Goal: Task Accomplishment & Management: Use online tool/utility

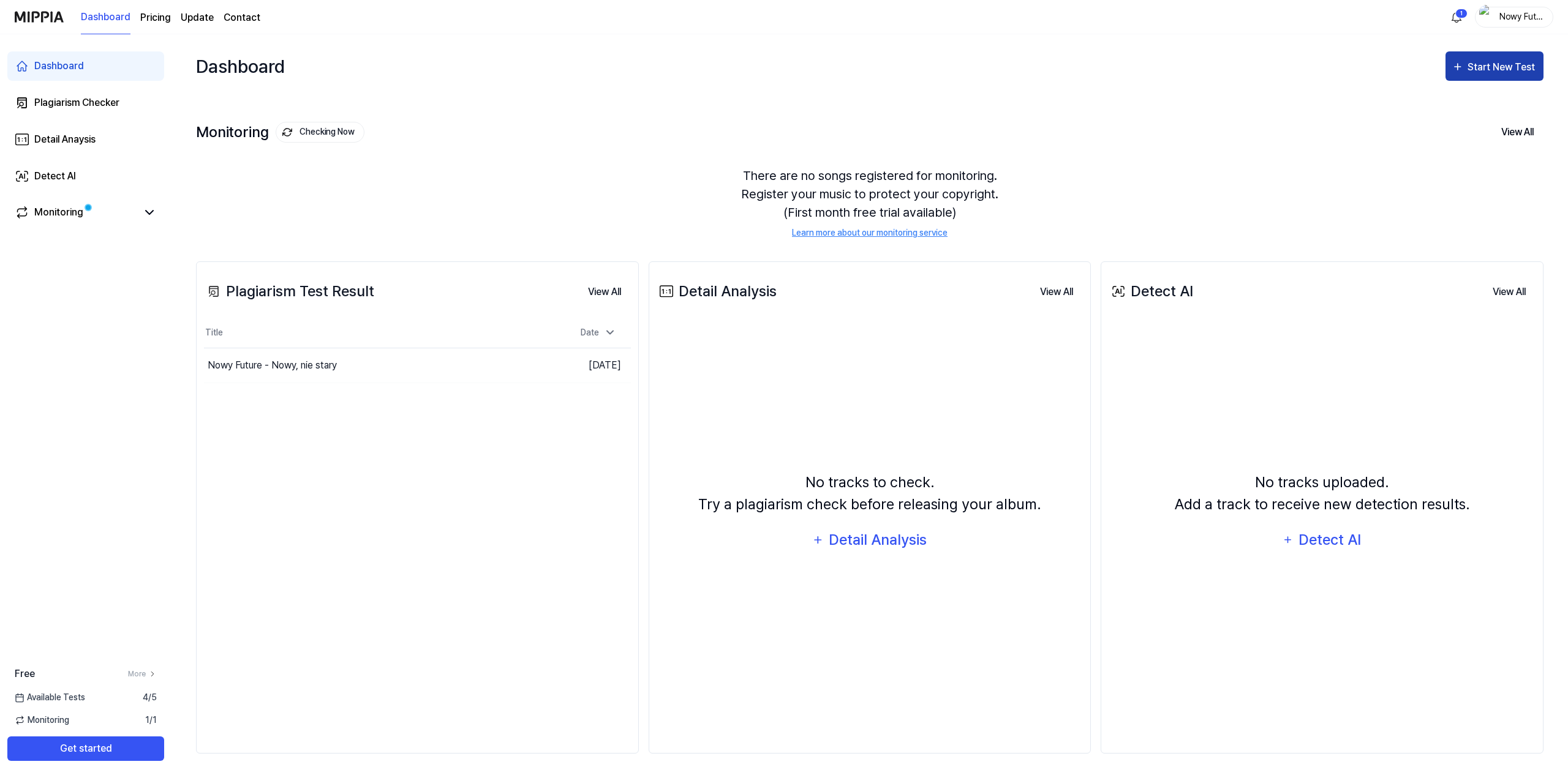
click at [1492, 73] on div "Start New Test" at bounding box center [1502, 67] width 70 height 16
click at [1483, 108] on div "Plagiarism test" at bounding box center [1479, 105] width 107 height 16
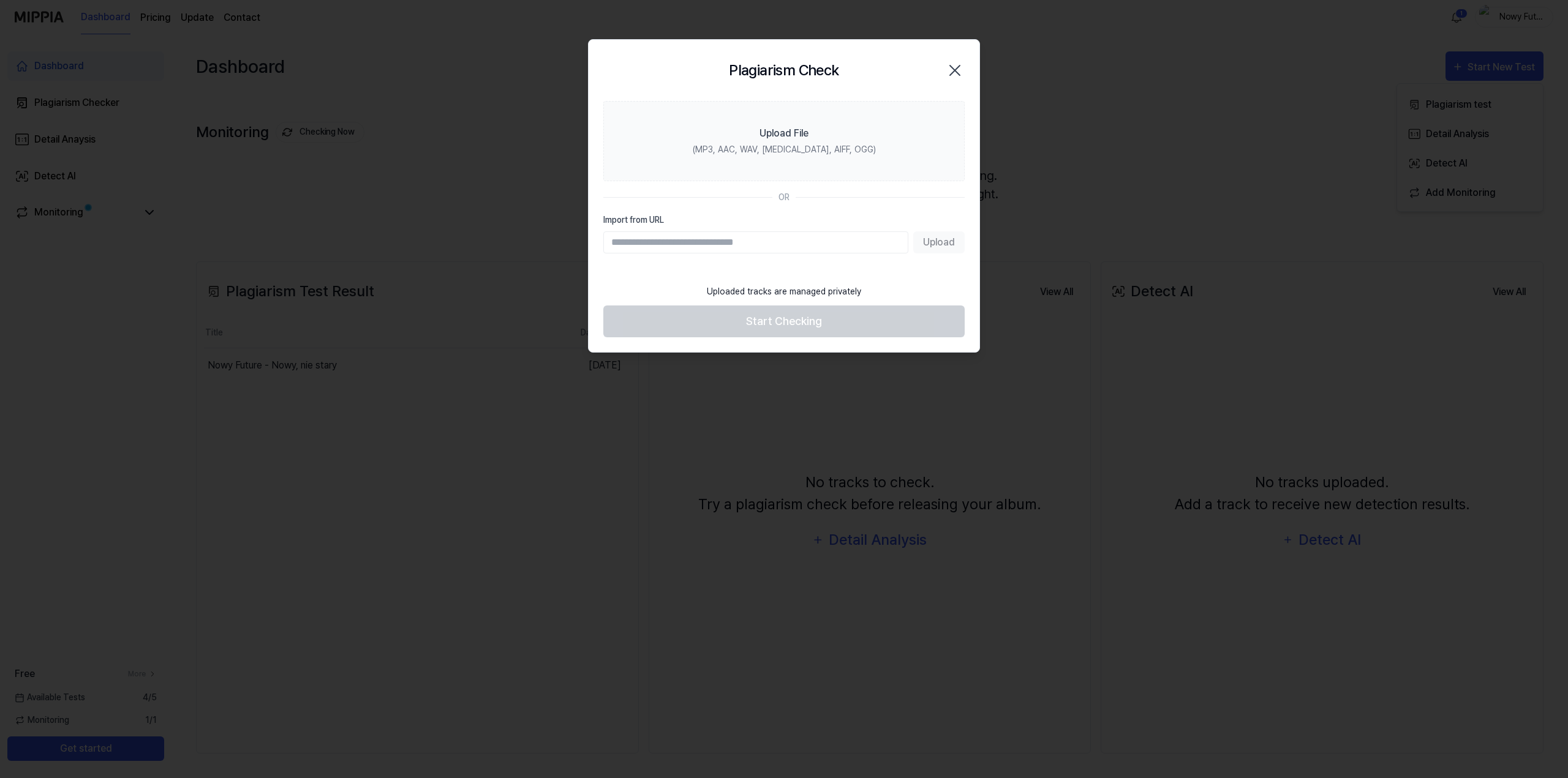
click at [764, 247] on input "Import from URL" at bounding box center [756, 242] width 305 height 22
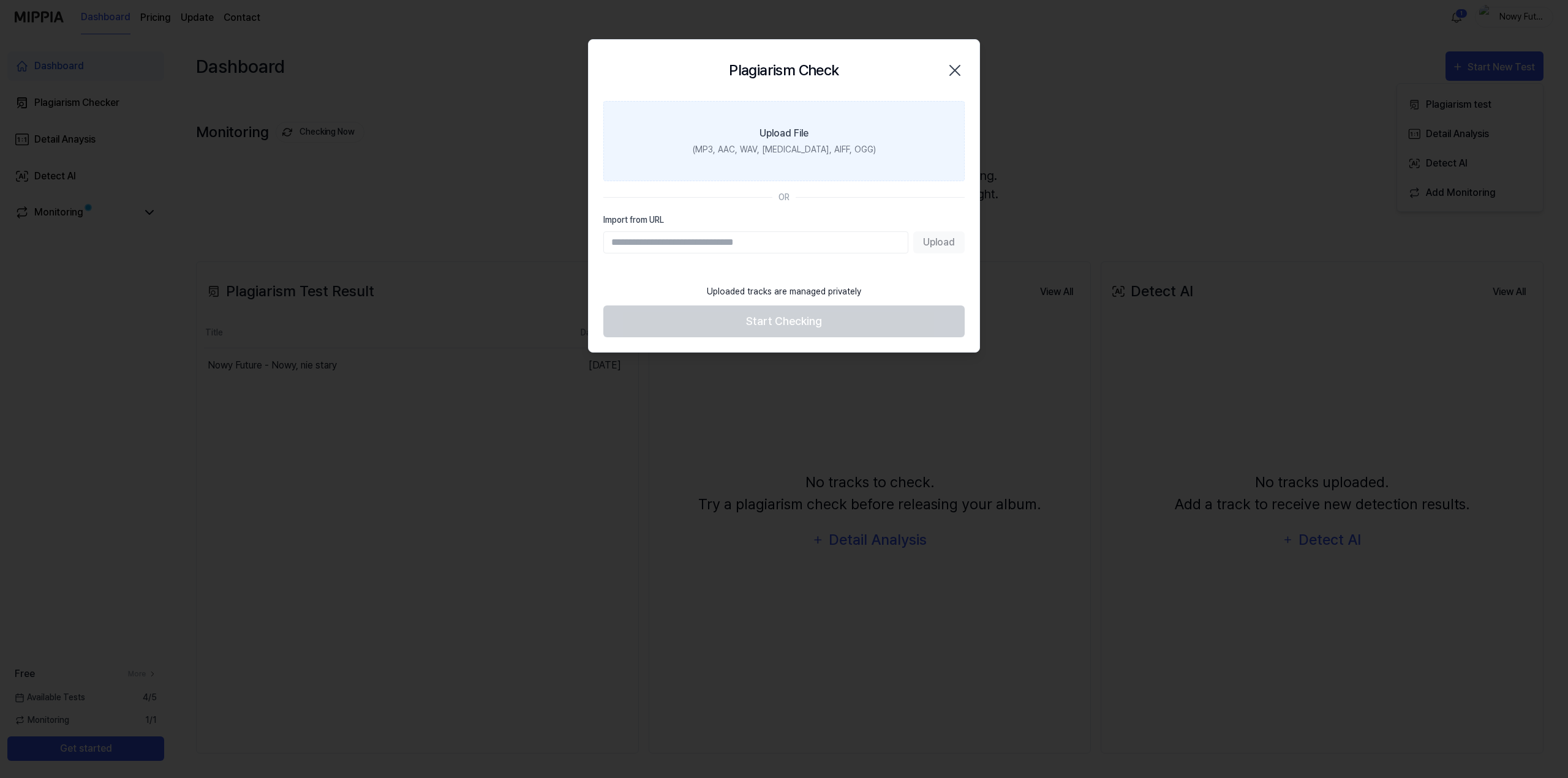
click at [767, 157] on label "Upload File (MP3, AAC, WAV, FLAC, AIFF, OGG)" at bounding box center [784, 141] width 362 height 80
click at [0, 0] on input "Upload File (MP3, AAC, WAV, FLAC, AIFF, OGG)" at bounding box center [0, 0] width 0 height 0
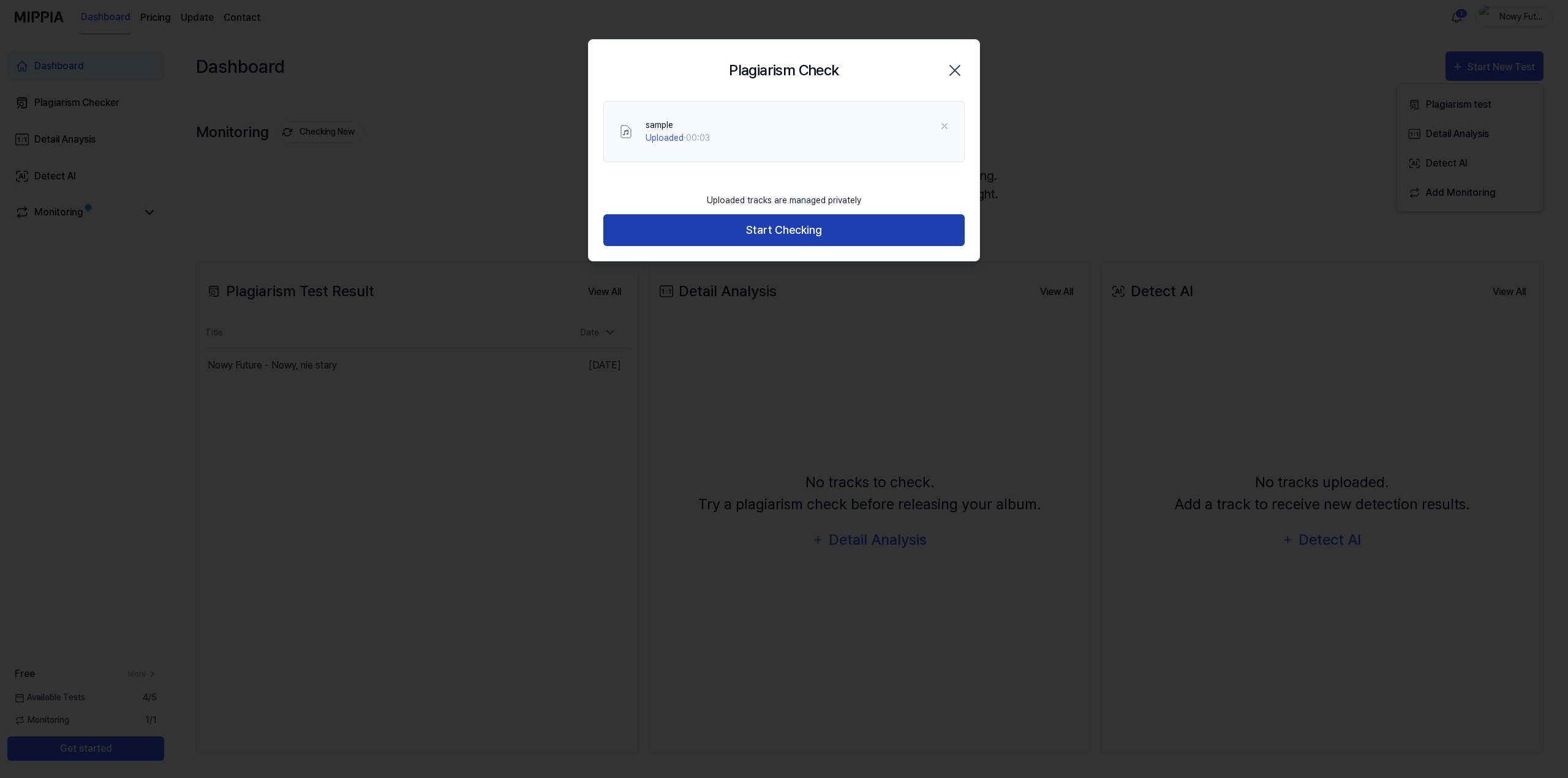
click at [800, 236] on button "Start Checking" at bounding box center [784, 230] width 362 height 33
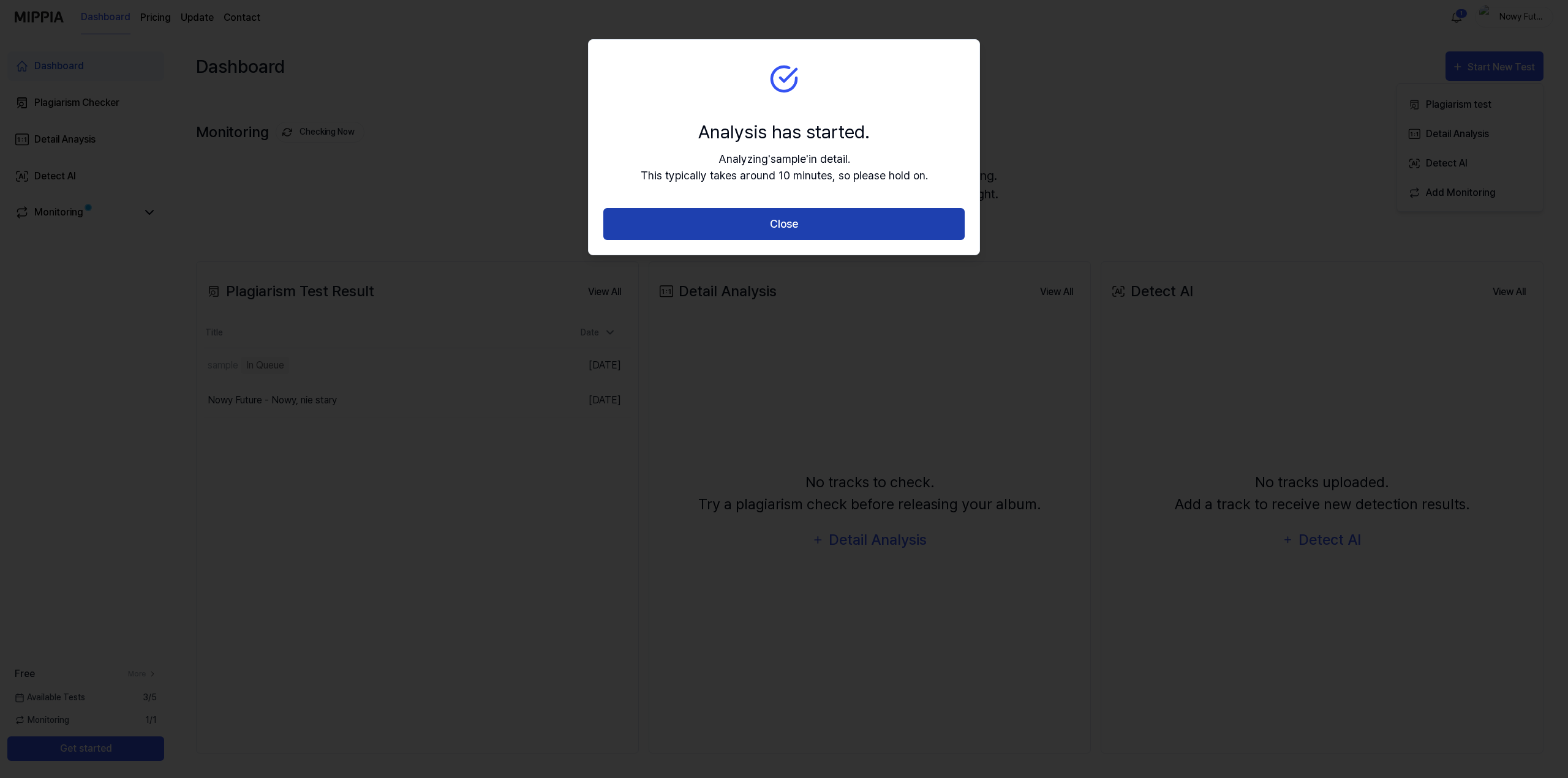
click at [841, 229] on button "Close" at bounding box center [784, 224] width 362 height 33
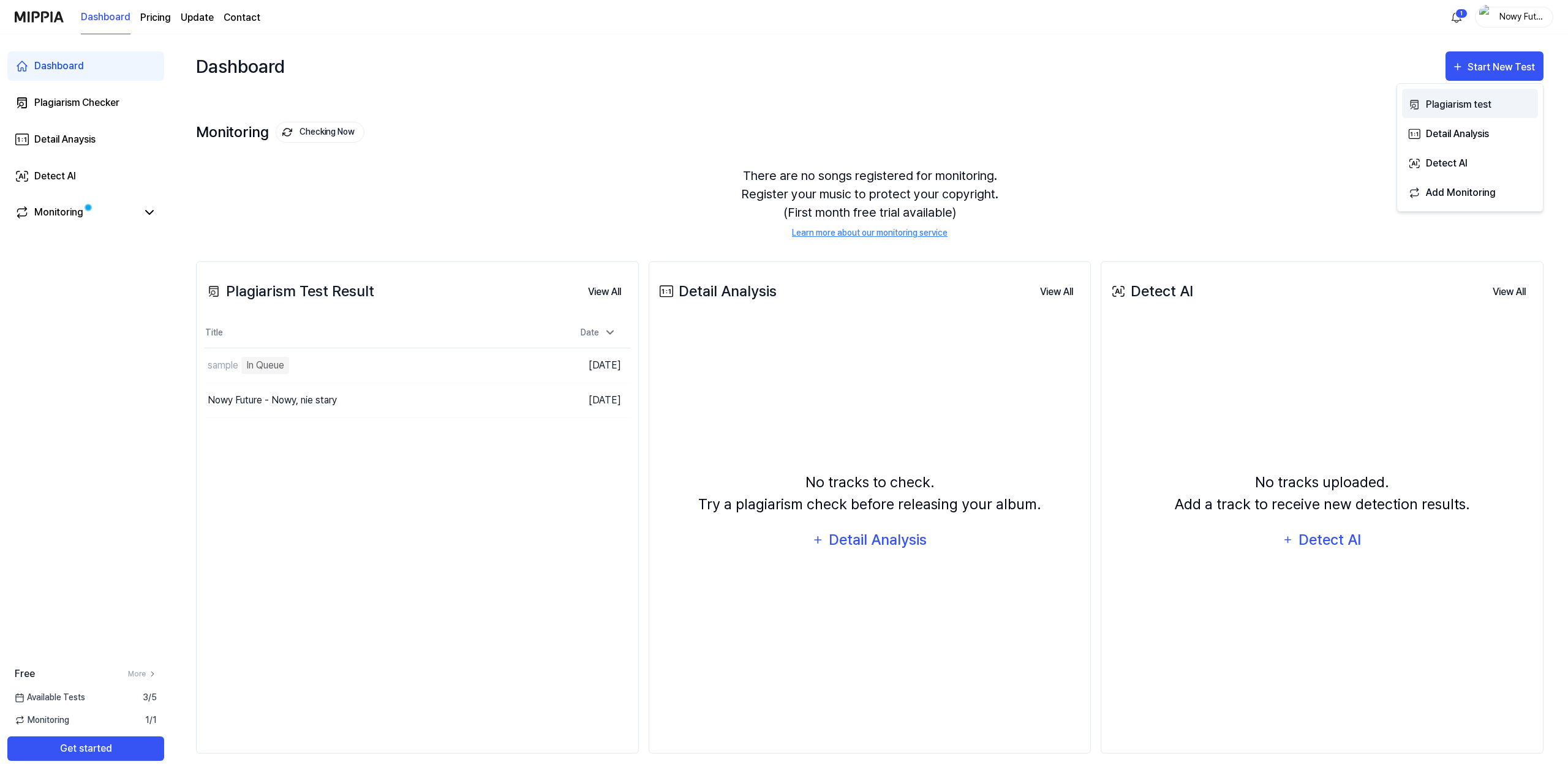
click at [1471, 111] on div "Plagiarism test" at bounding box center [1479, 105] width 107 height 16
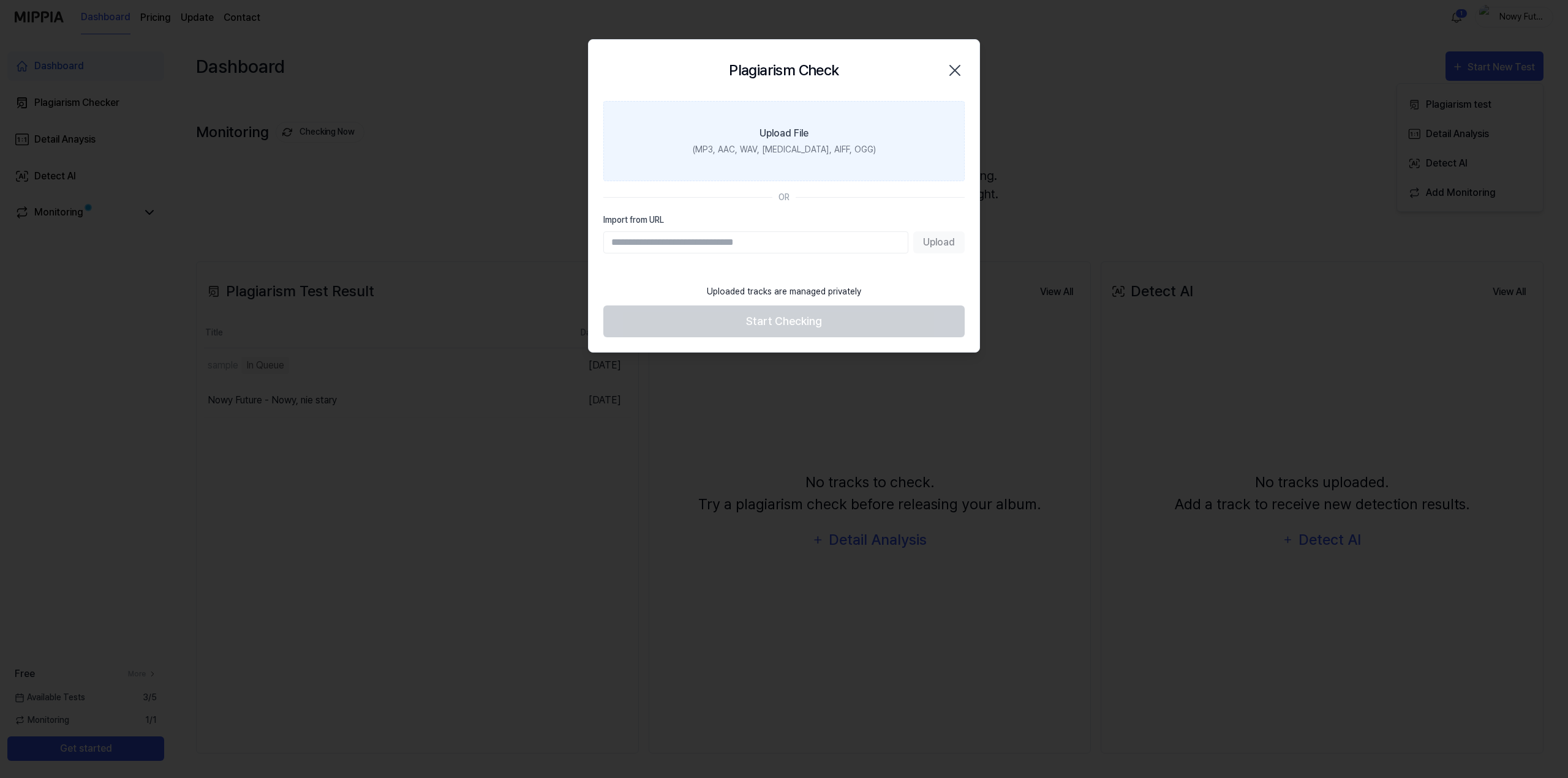
click at [761, 119] on label "Upload File (MP3, AAC, WAV, FLAC, AIFF, OGG)" at bounding box center [784, 141] width 362 height 80
click at [0, 0] on input "Upload File (MP3, AAC, WAV, FLAC, AIFF, OGG)" at bounding box center [0, 0] width 0 height 0
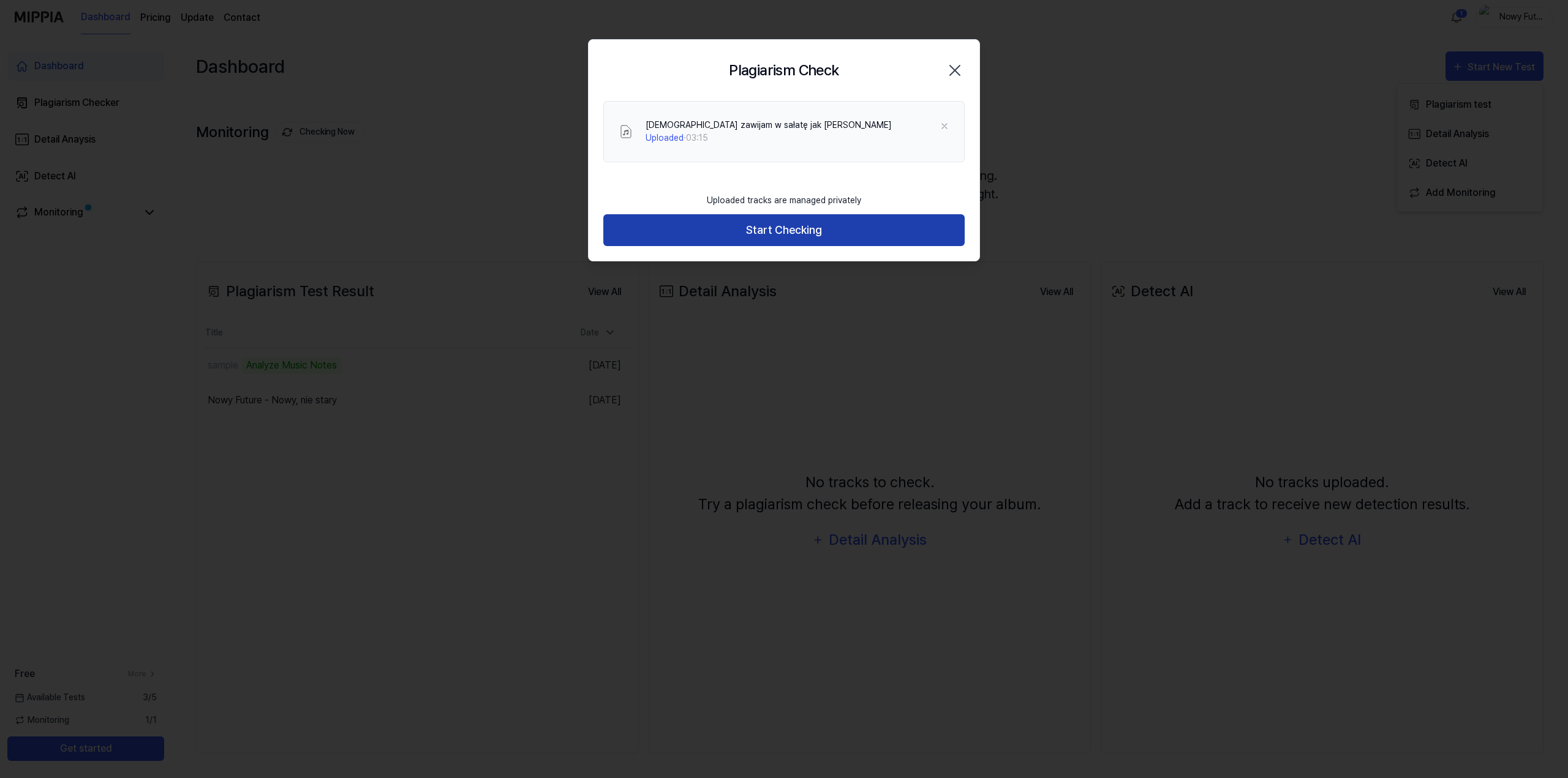
click at [793, 225] on button "Start Checking" at bounding box center [784, 230] width 362 height 33
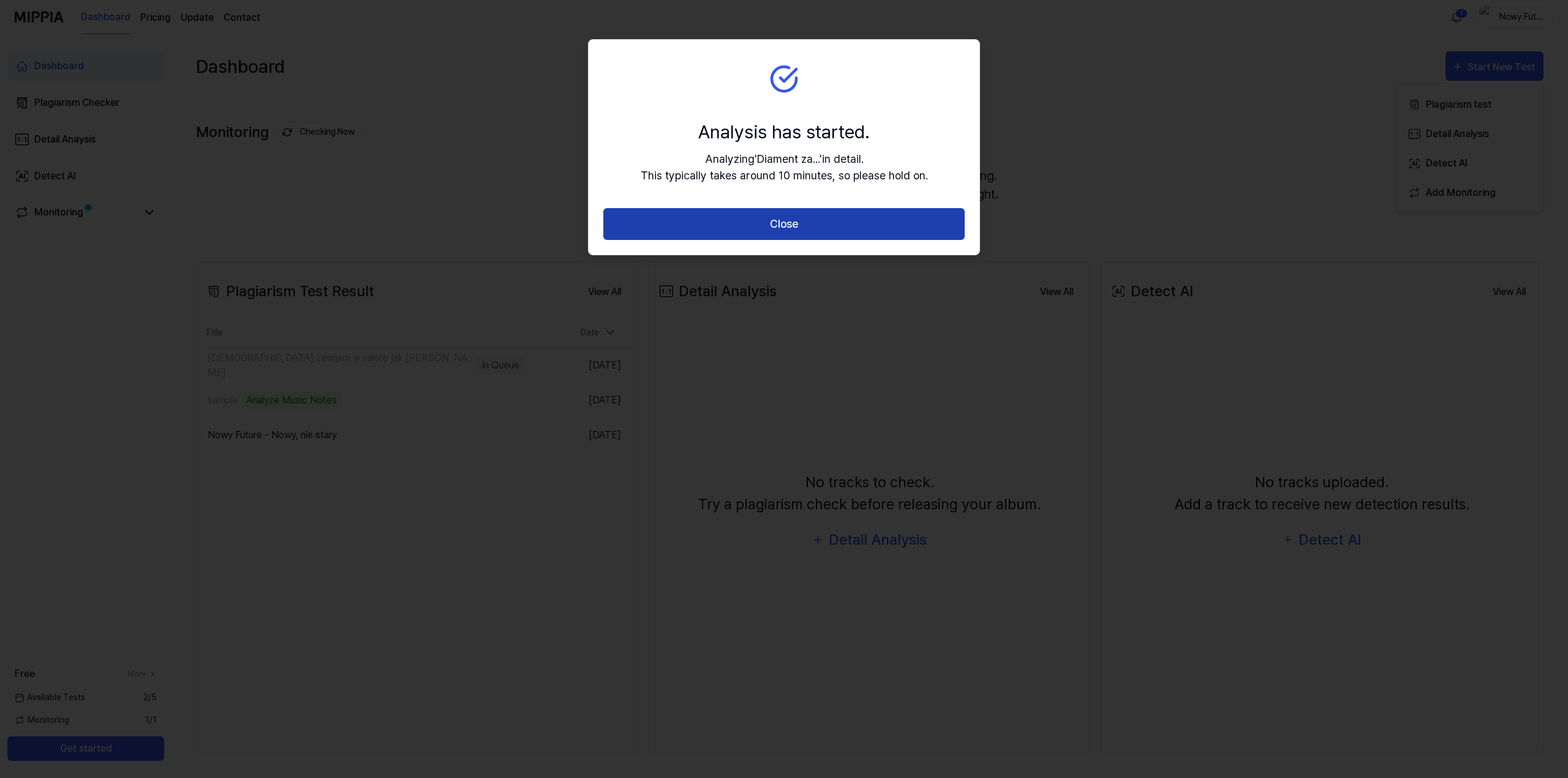
click at [805, 231] on button "Close" at bounding box center [784, 224] width 362 height 33
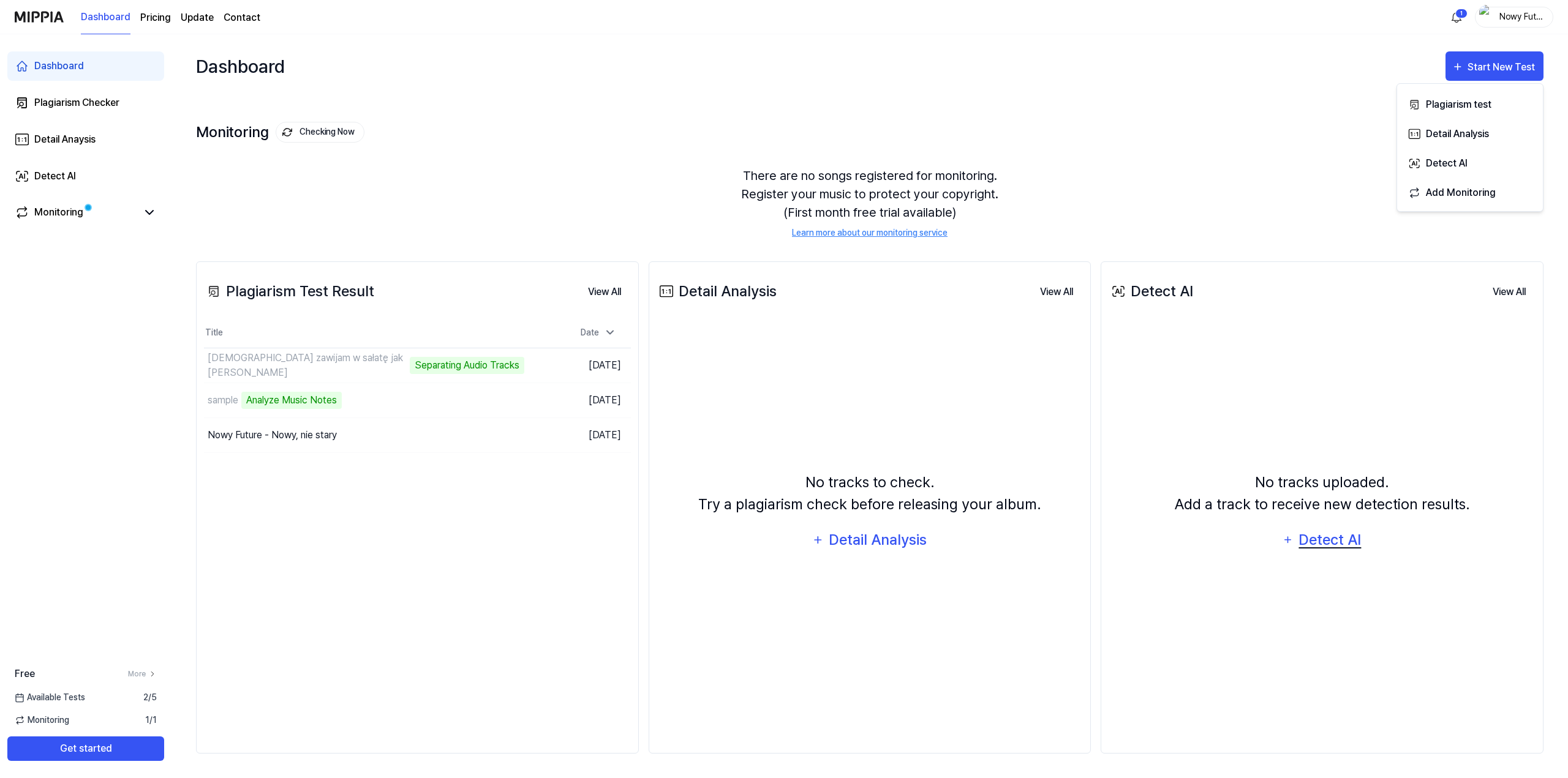
click at [1341, 535] on div "Detect AI" at bounding box center [1330, 540] width 65 height 23
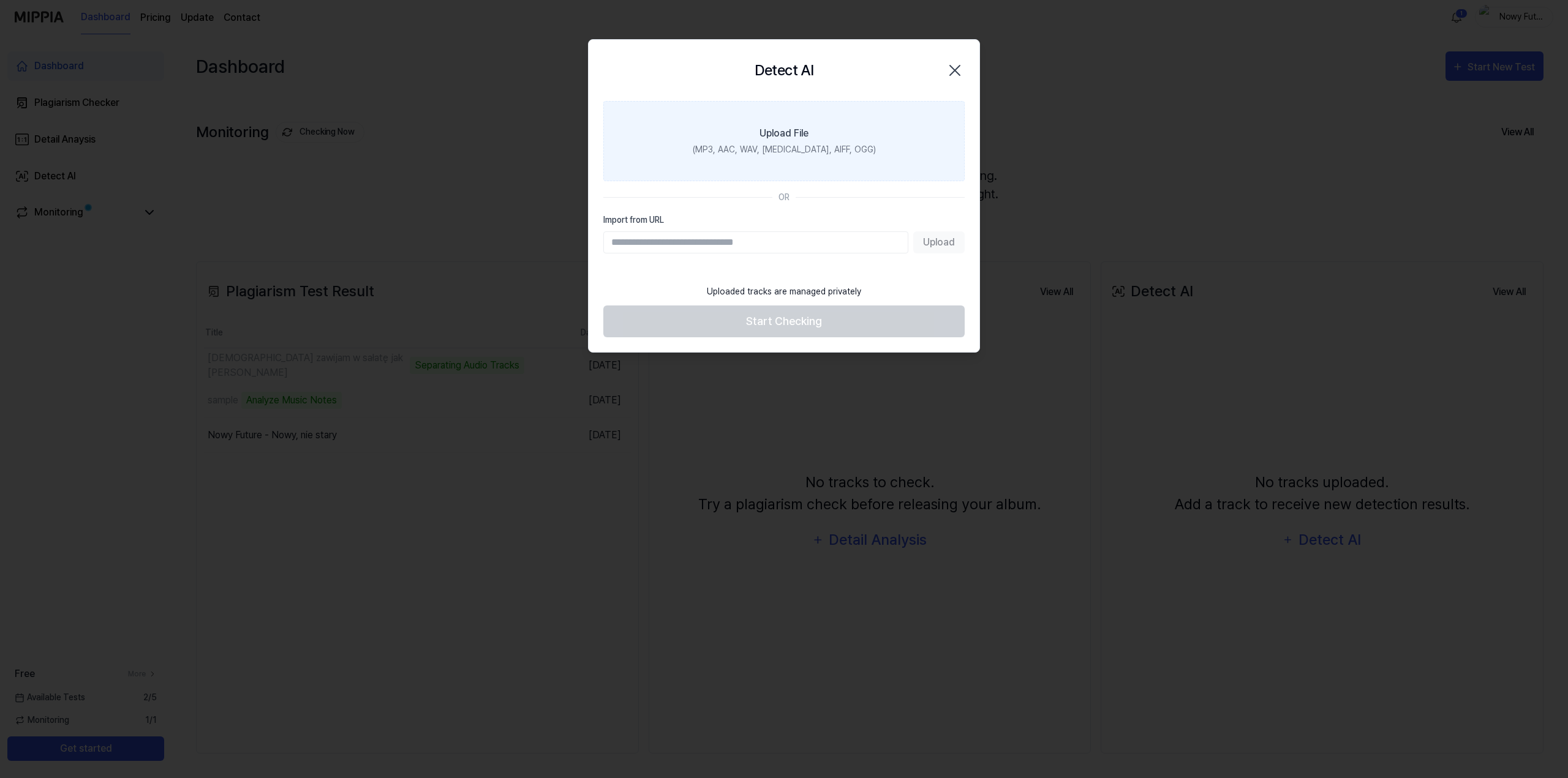
click at [838, 149] on div "(MP3, AAC, WAV, FLAC, AIFF, OGG)" at bounding box center [784, 149] width 184 height 13
click at [0, 0] on input "Upload File (MP3, AAC, WAV, FLAC, AIFF, OGG)" at bounding box center [0, 0] width 0 height 0
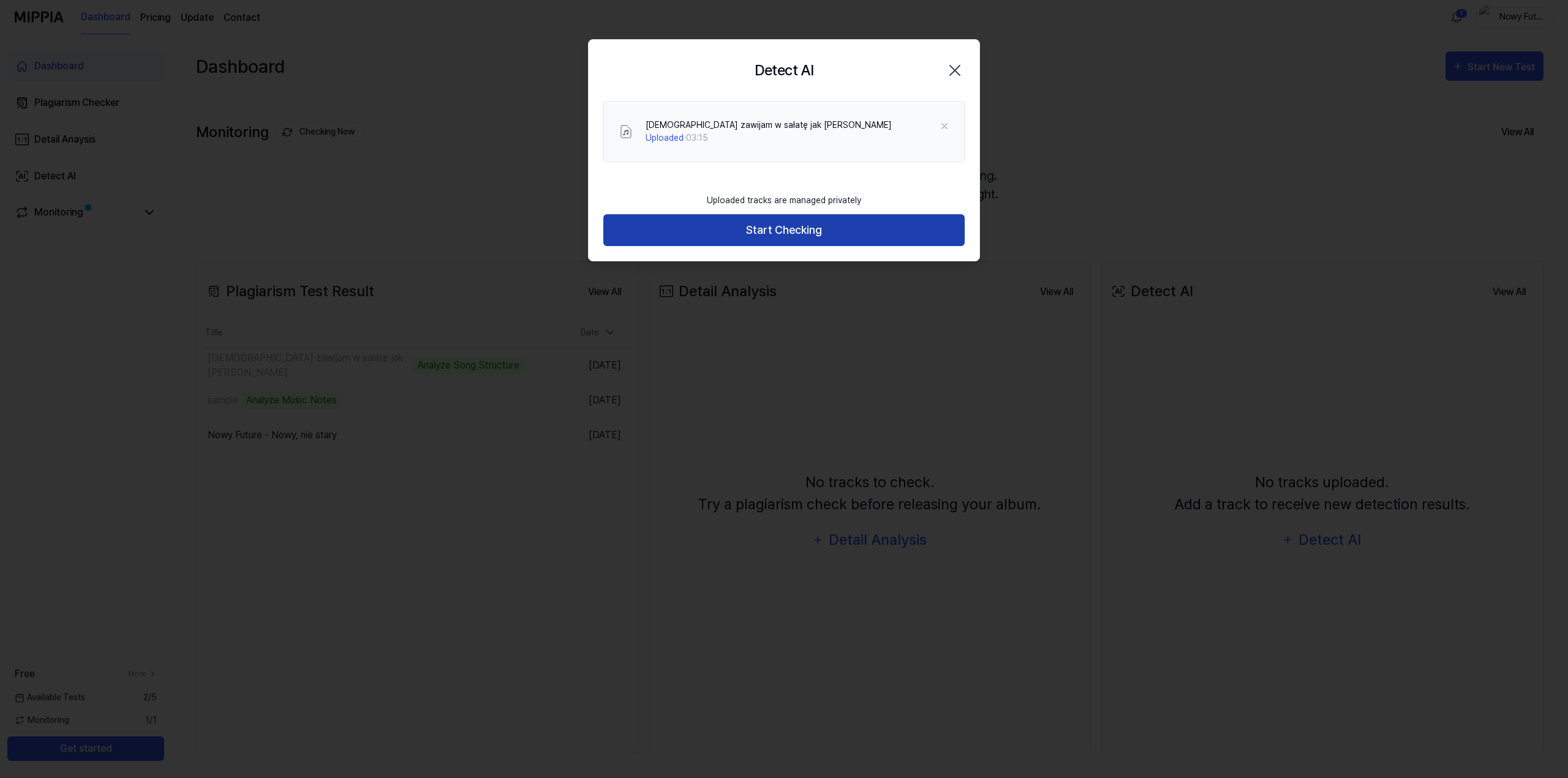
click at [801, 228] on button "Start Checking" at bounding box center [784, 230] width 362 height 33
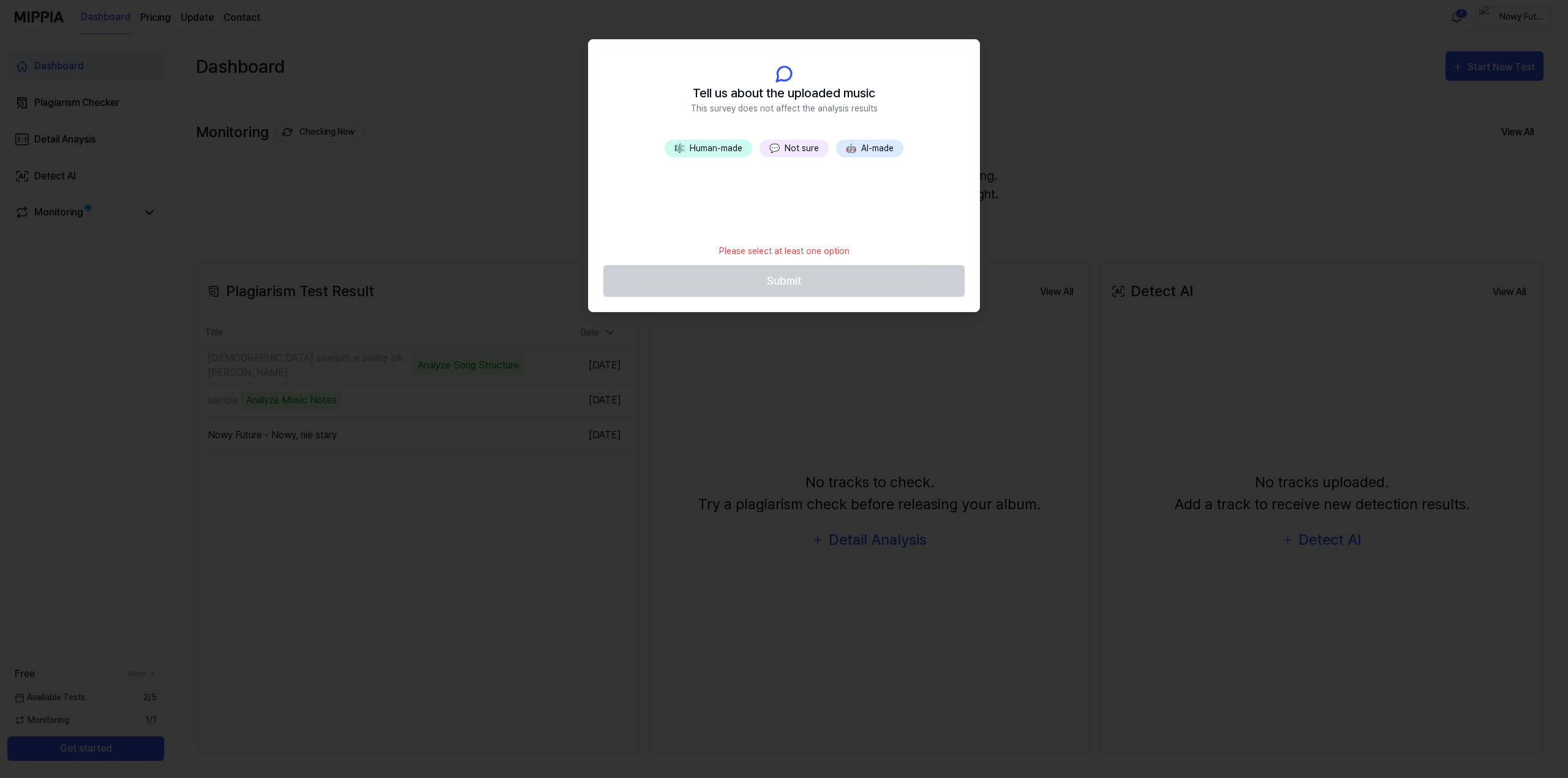
click at [718, 149] on button "🎼 Human-made" at bounding box center [708, 148] width 87 height 18
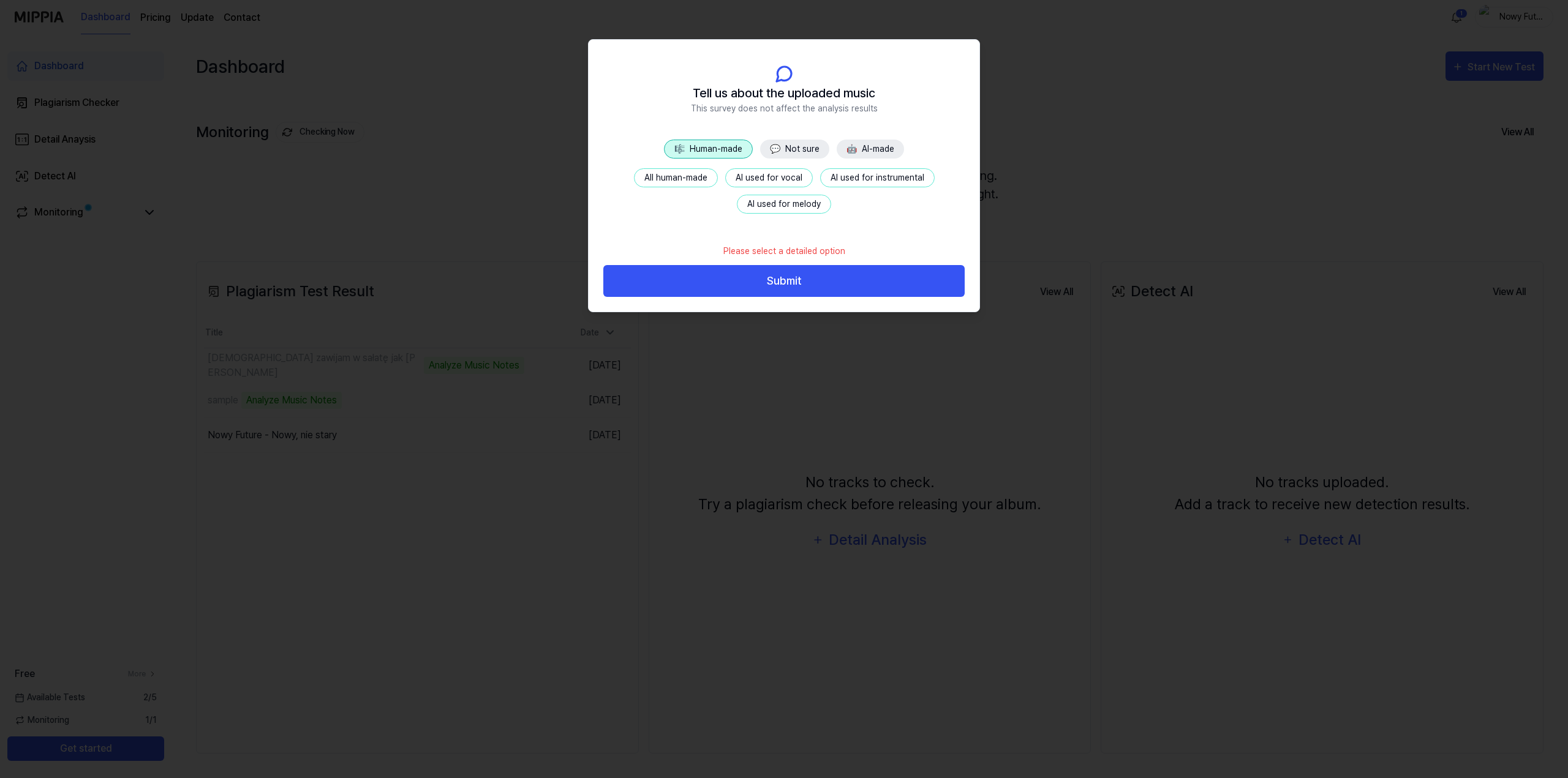
click at [756, 176] on button "AI used for vocal" at bounding box center [769, 178] width 87 height 19
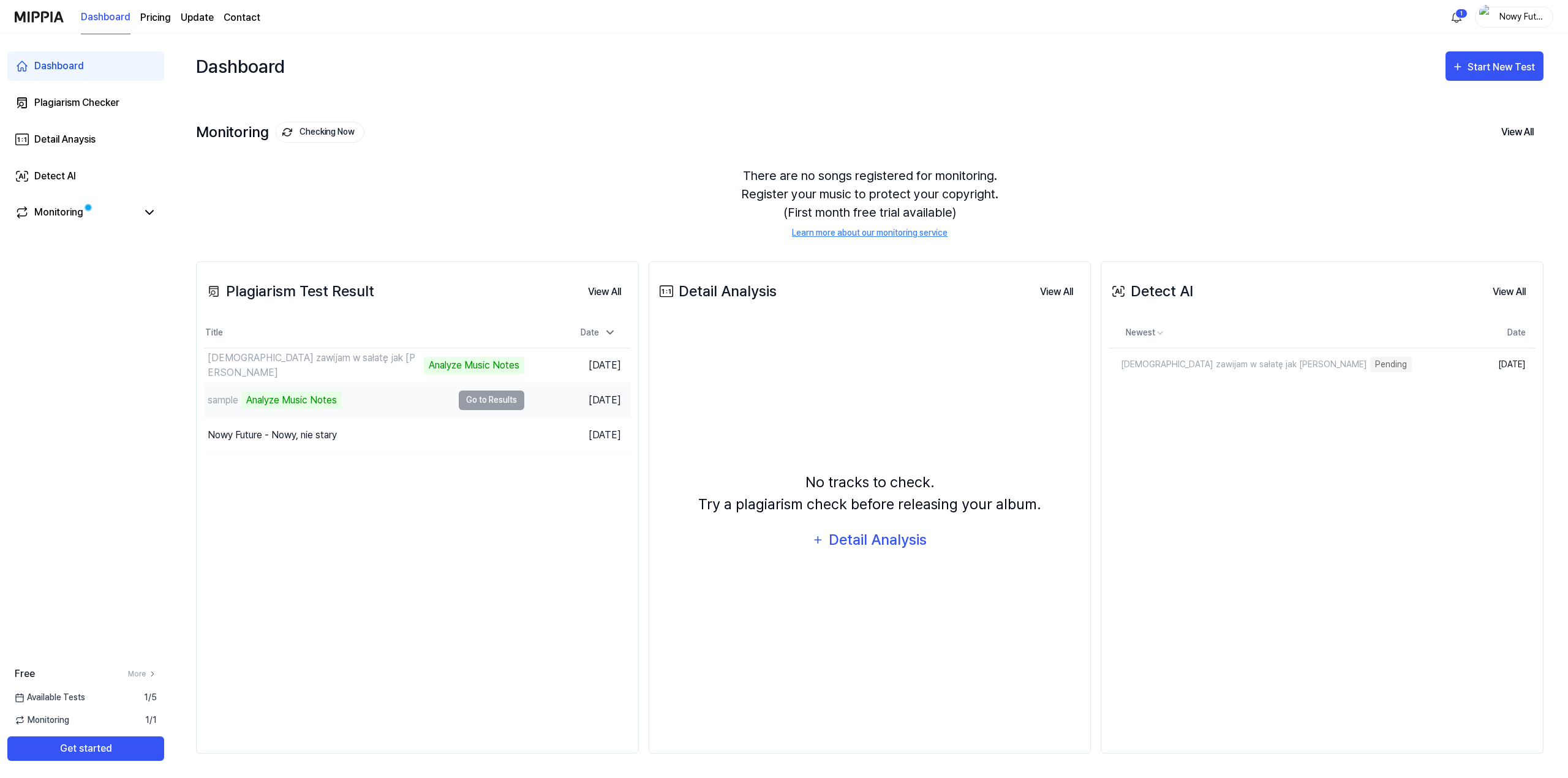
click at [376, 398] on div "sample Analyze Music Notes" at bounding box center [328, 400] width 249 height 34
click at [504, 404] on td "sample Analyze Music Notes Go to Results" at bounding box center [364, 400] width 320 height 34
click at [499, 401] on td "sample Analyze Music Notes Go to Results" at bounding box center [364, 400] width 320 height 34
click at [457, 404] on td "sample Analyze Music Notes Go to Results" at bounding box center [364, 400] width 320 height 34
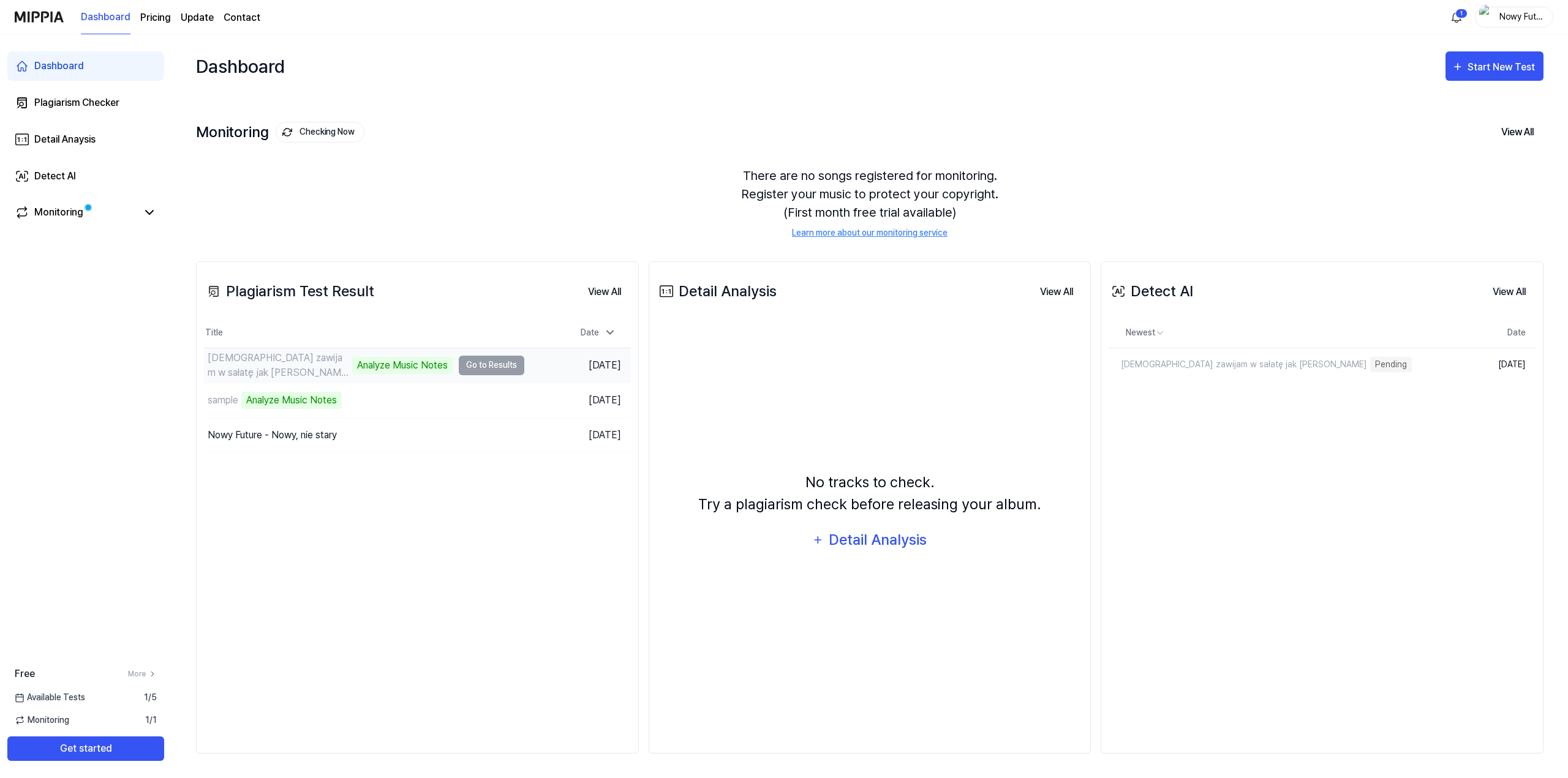
click at [496, 362] on td "Diament zawijam w sałatę jak sushi Analyze Music Notes Go to Results" at bounding box center [364, 365] width 320 height 34
click at [454, 401] on td "sample Analyze Music Notes Go to Results" at bounding box center [364, 400] width 320 height 34
click at [72, 699] on span "Available Tests" at bounding box center [50, 698] width 71 height 13
click at [103, 219] on link "Monitoring" at bounding box center [76, 213] width 123 height 15
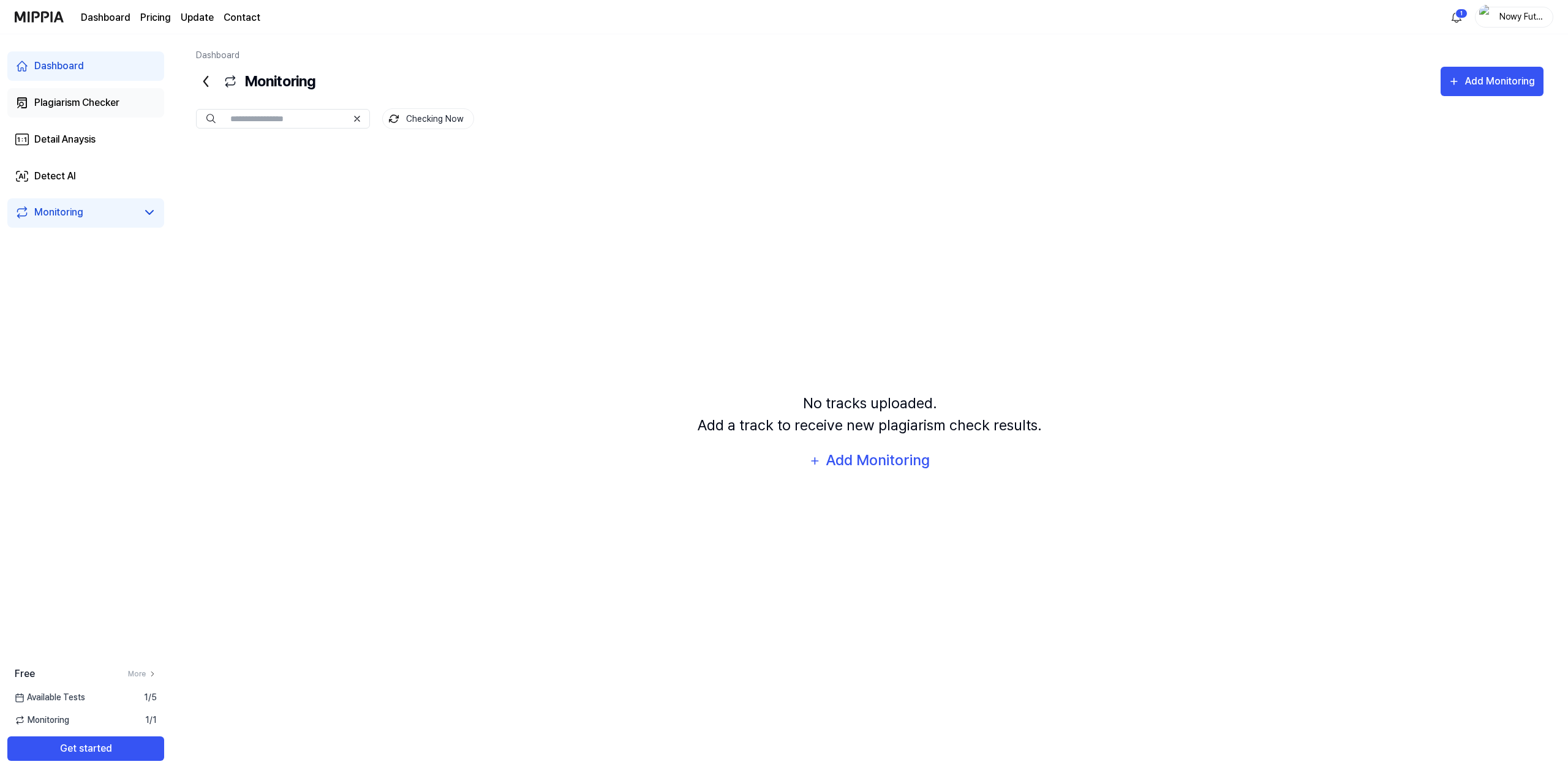
click at [95, 108] on div "Plagiarism Checker" at bounding box center [77, 102] width 86 height 15
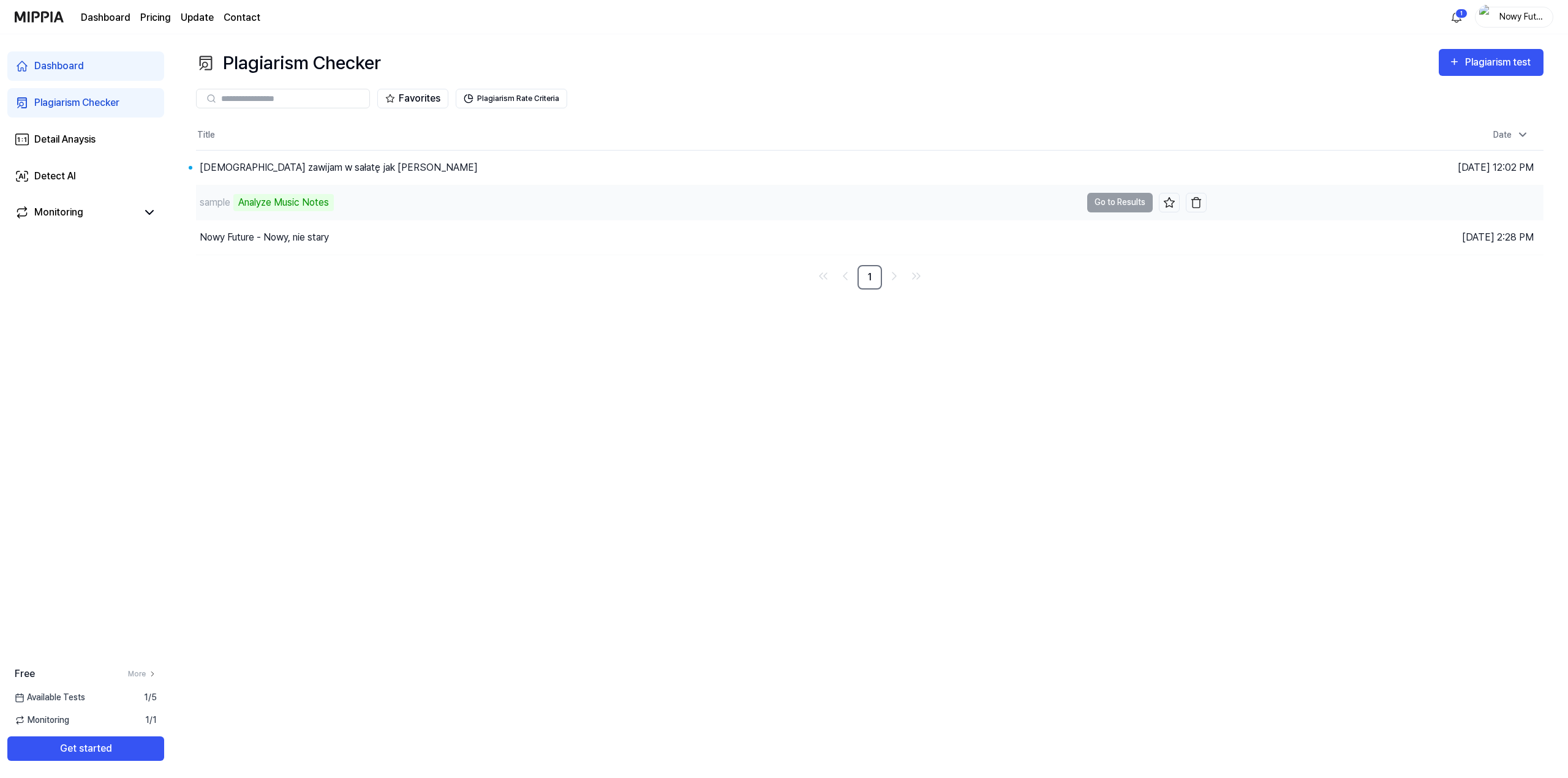
click at [351, 206] on div "sample Analyze Music Notes" at bounding box center [638, 202] width 885 height 34
click at [298, 202] on div "Analyze Music Notes" at bounding box center [284, 202] width 101 height 17
click at [1121, 168] on button "Go to Results" at bounding box center [1120, 168] width 65 height 19
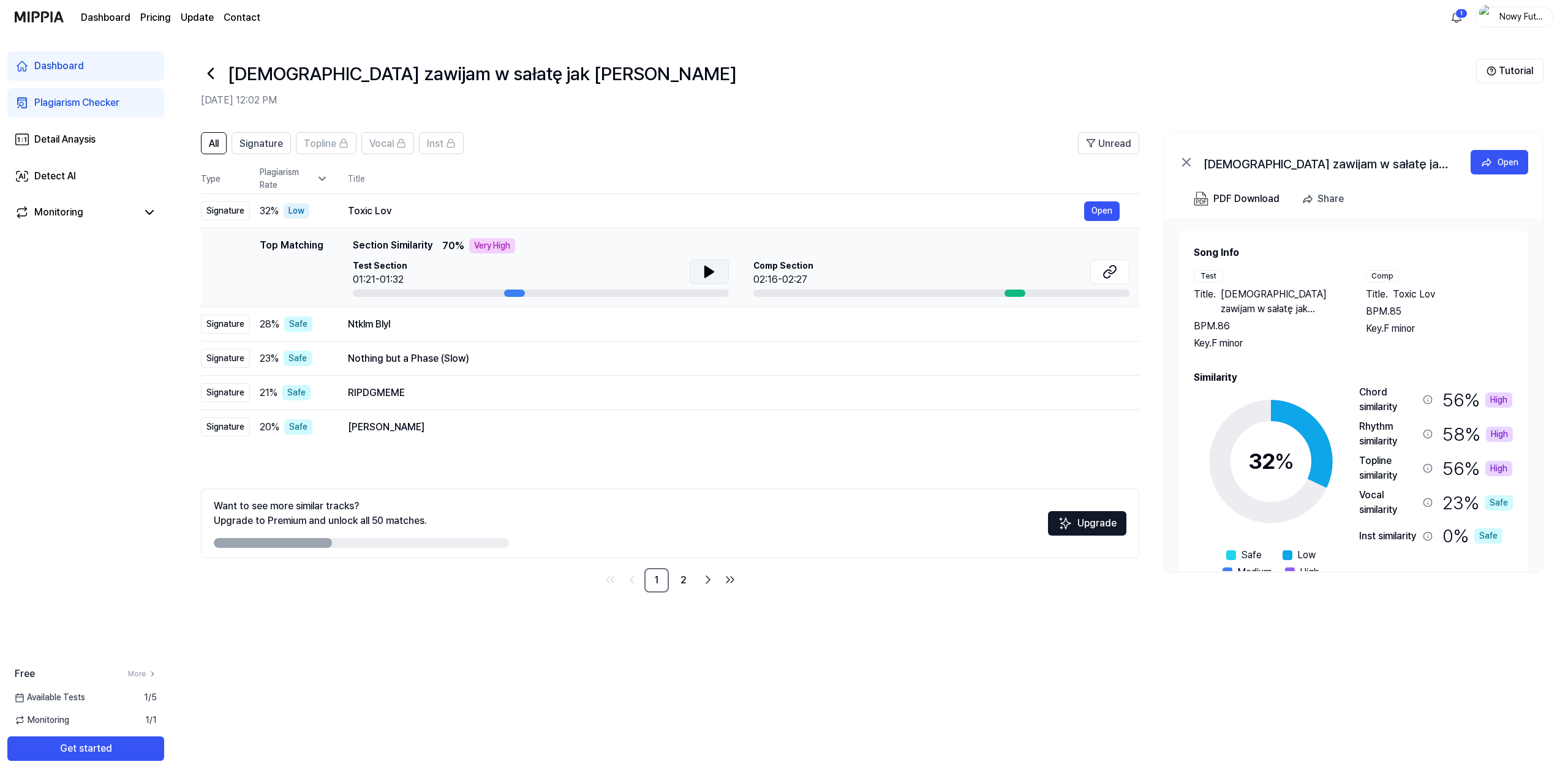
click at [702, 275] on icon at bounding box center [709, 272] width 15 height 15
click at [716, 268] on button at bounding box center [709, 272] width 39 height 25
click at [1111, 275] on icon at bounding box center [1110, 272] width 15 height 15
click at [976, 327] on div "Ntklm Blyl" at bounding box center [716, 325] width 737 height 15
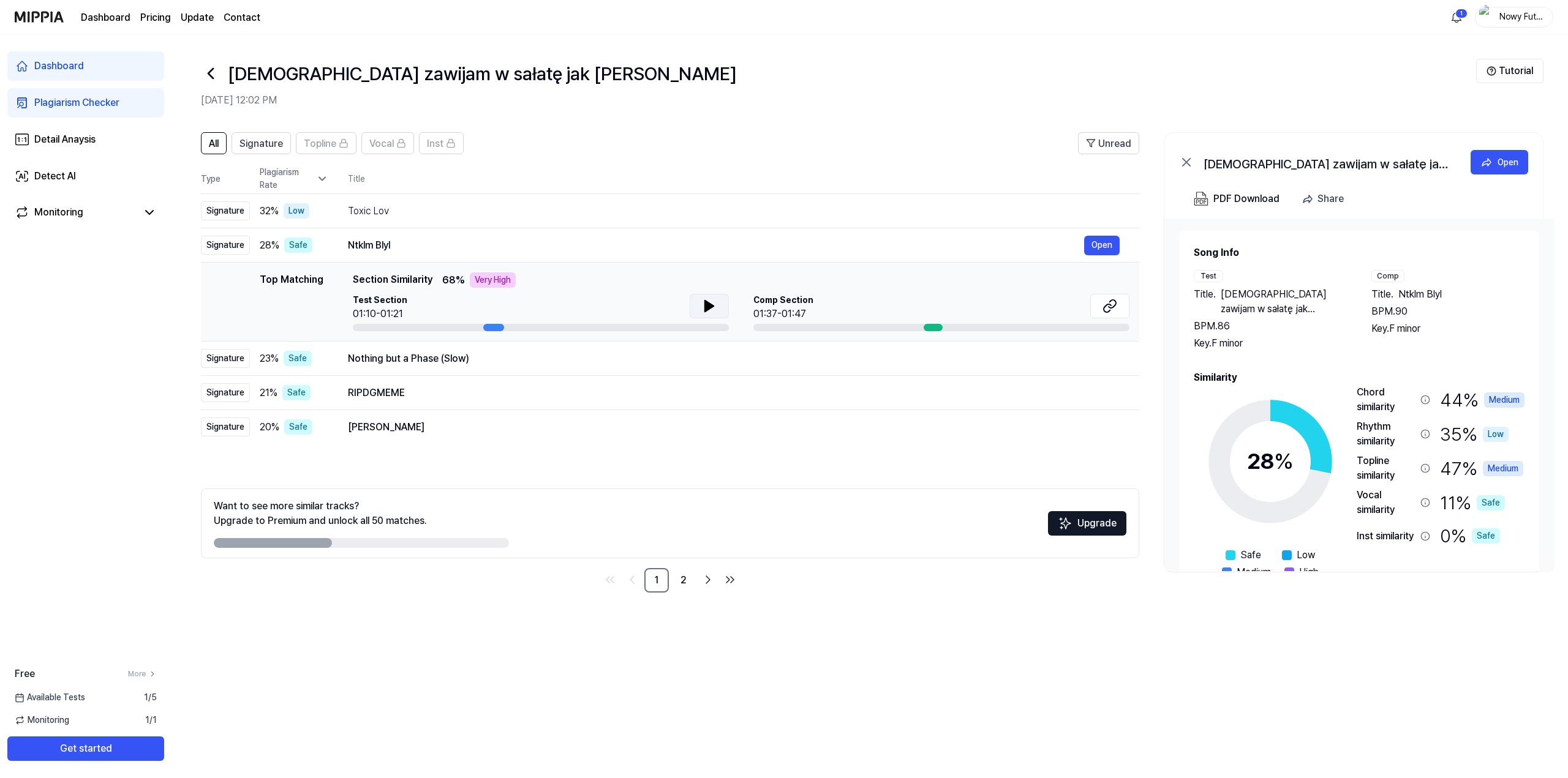
click at [712, 310] on icon at bounding box center [709, 306] width 15 height 15
click at [711, 310] on icon at bounding box center [711, 306] width 3 height 10
click at [1100, 309] on button at bounding box center [1110, 306] width 39 height 25
click at [663, 357] on div "Nothing but a Phase (Slow)" at bounding box center [716, 359] width 737 height 15
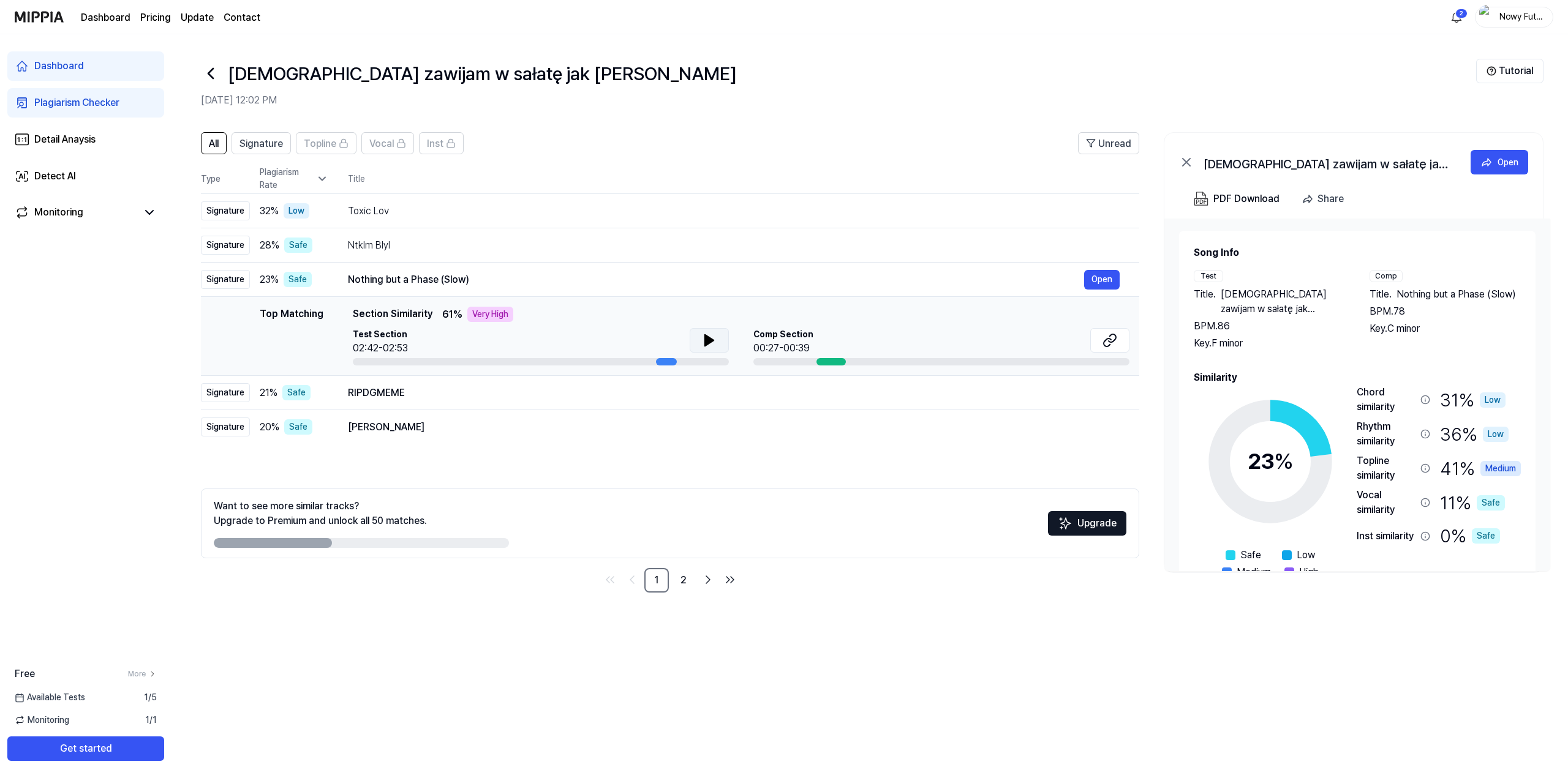
click at [704, 333] on icon at bounding box center [709, 340] width 15 height 15
click at [754, 393] on div "RIPDGMEME" at bounding box center [716, 393] width 737 height 15
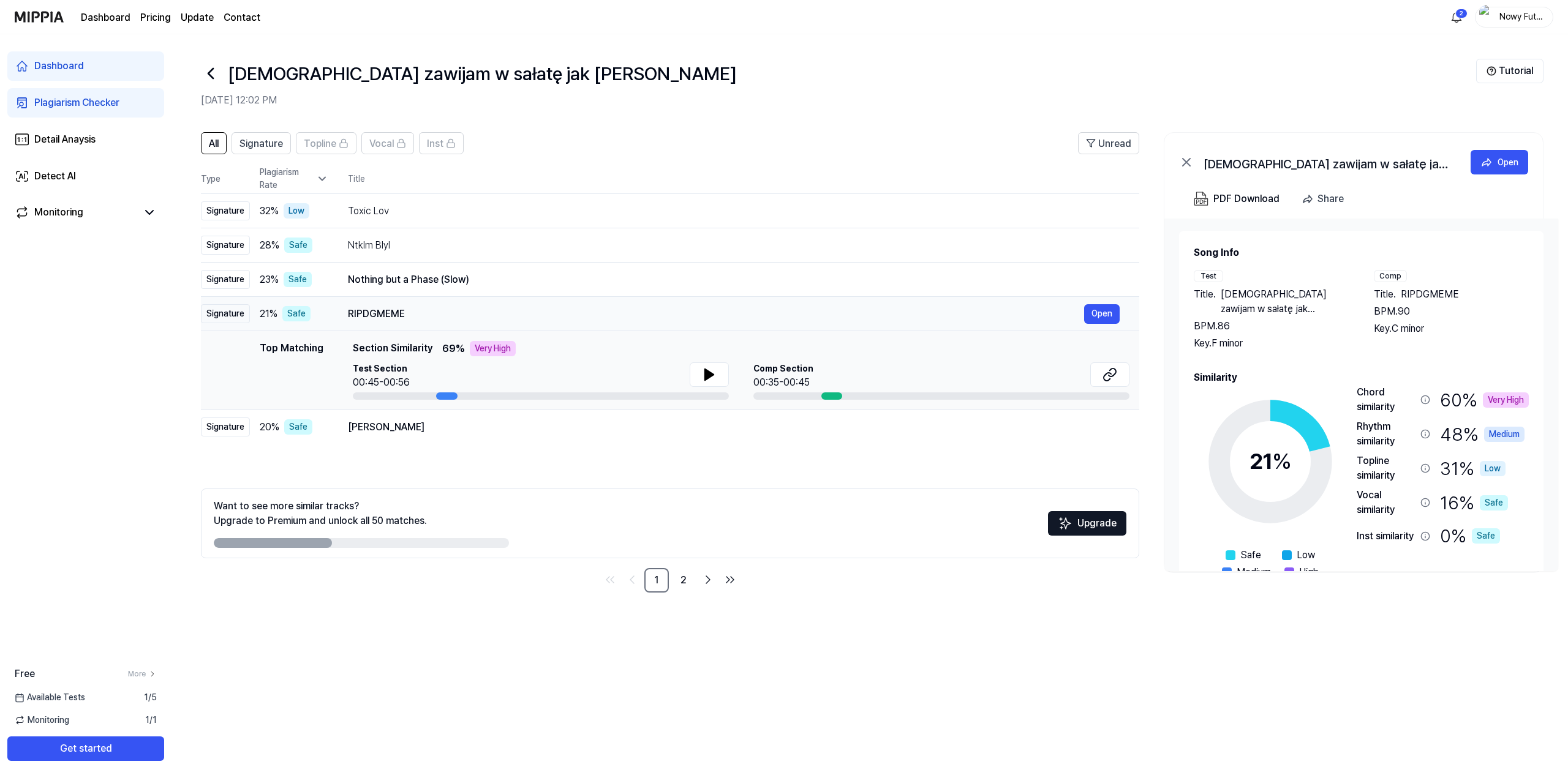
click at [685, 304] on div "RIPDGMEME Open" at bounding box center [733, 314] width 772 height 19
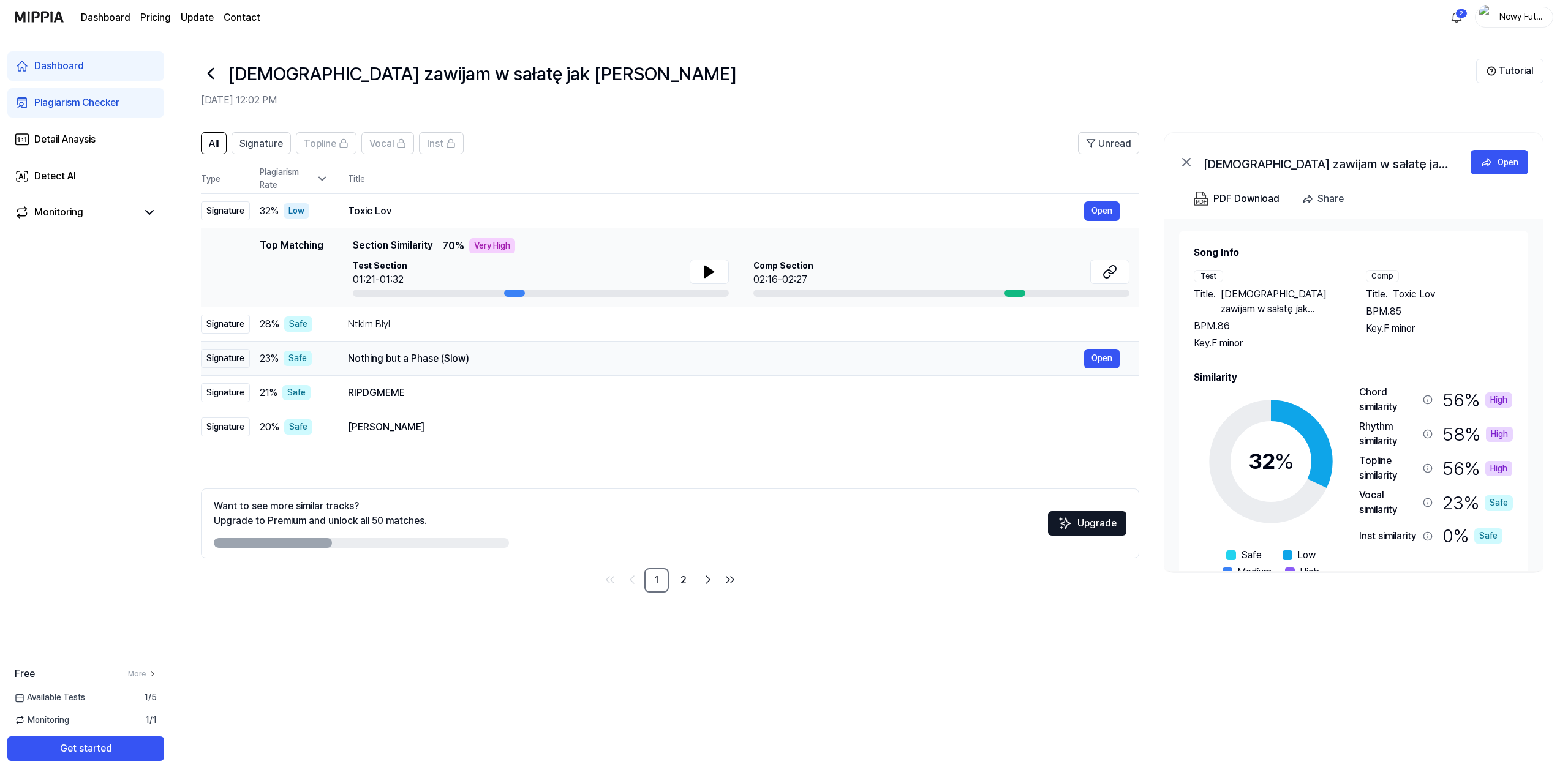
click at [716, 357] on div "Nothing but a Phase (Slow)" at bounding box center [716, 359] width 737 height 15
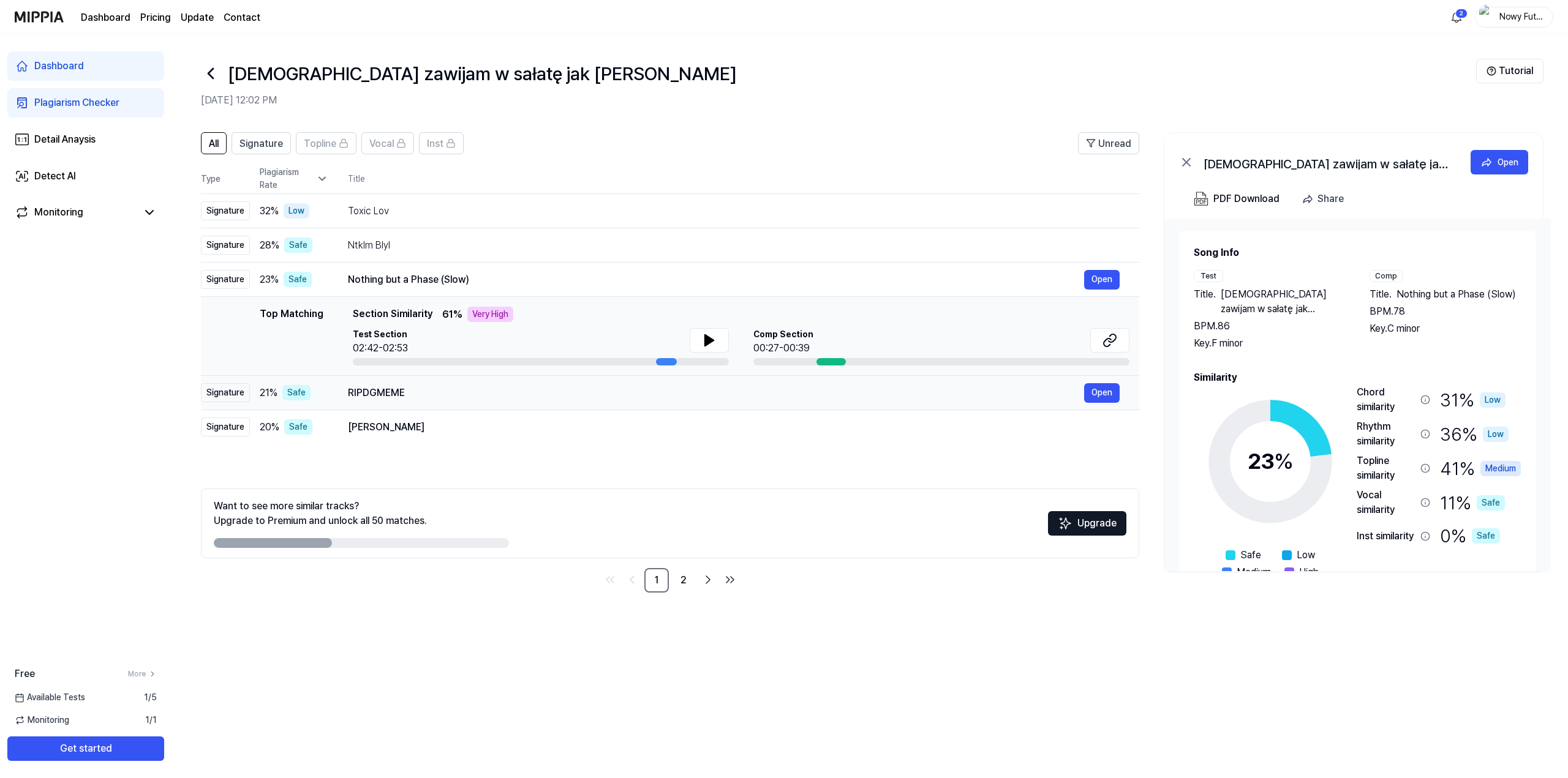
click at [723, 385] on div "RIPDGMEME" at bounding box center [716, 393] width 737 height 15
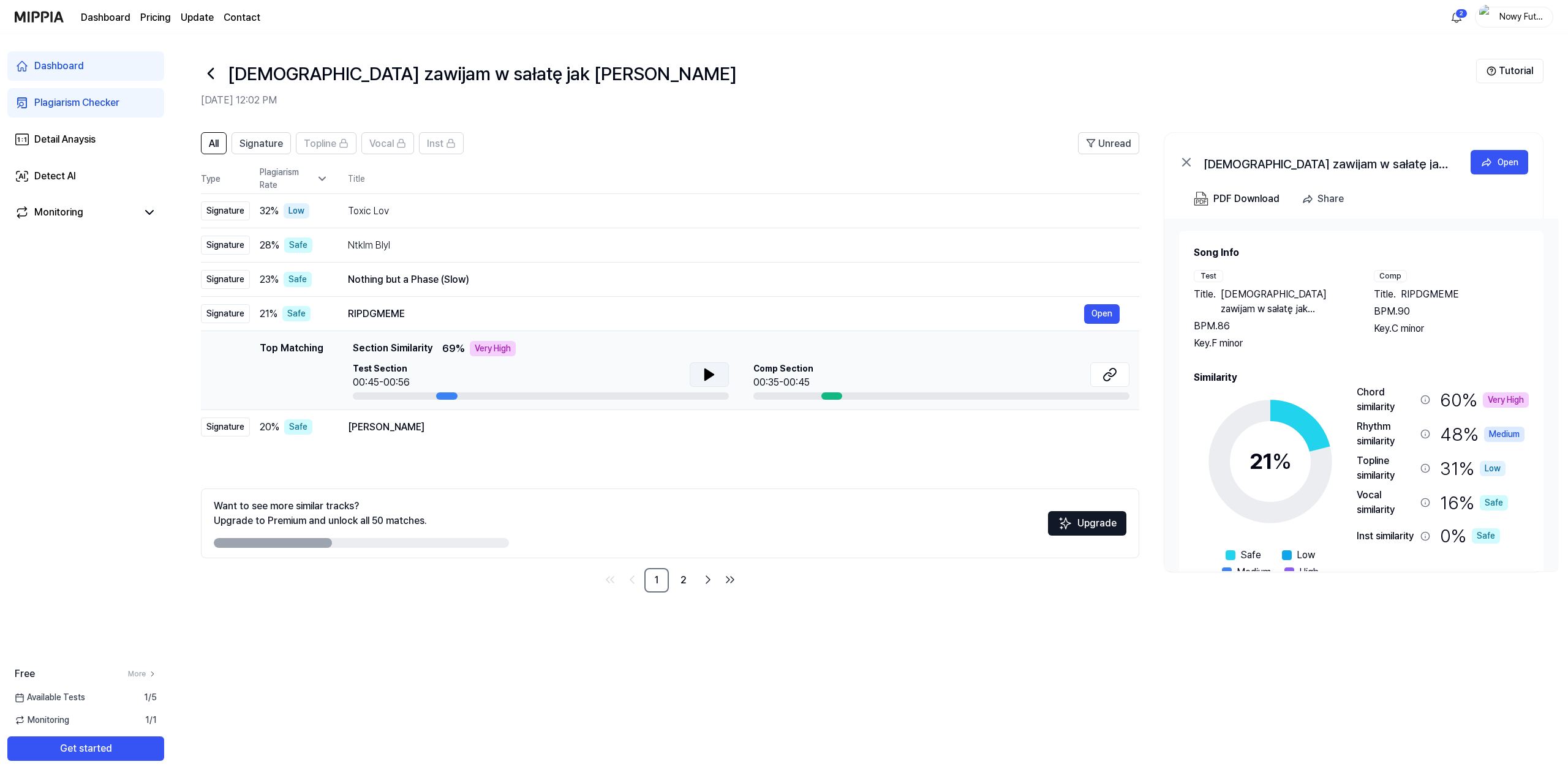
click at [705, 371] on icon at bounding box center [709, 375] width 9 height 11
click at [710, 381] on icon at bounding box center [709, 375] width 15 height 15
click at [685, 434] on div "Ali" at bounding box center [716, 427] width 737 height 15
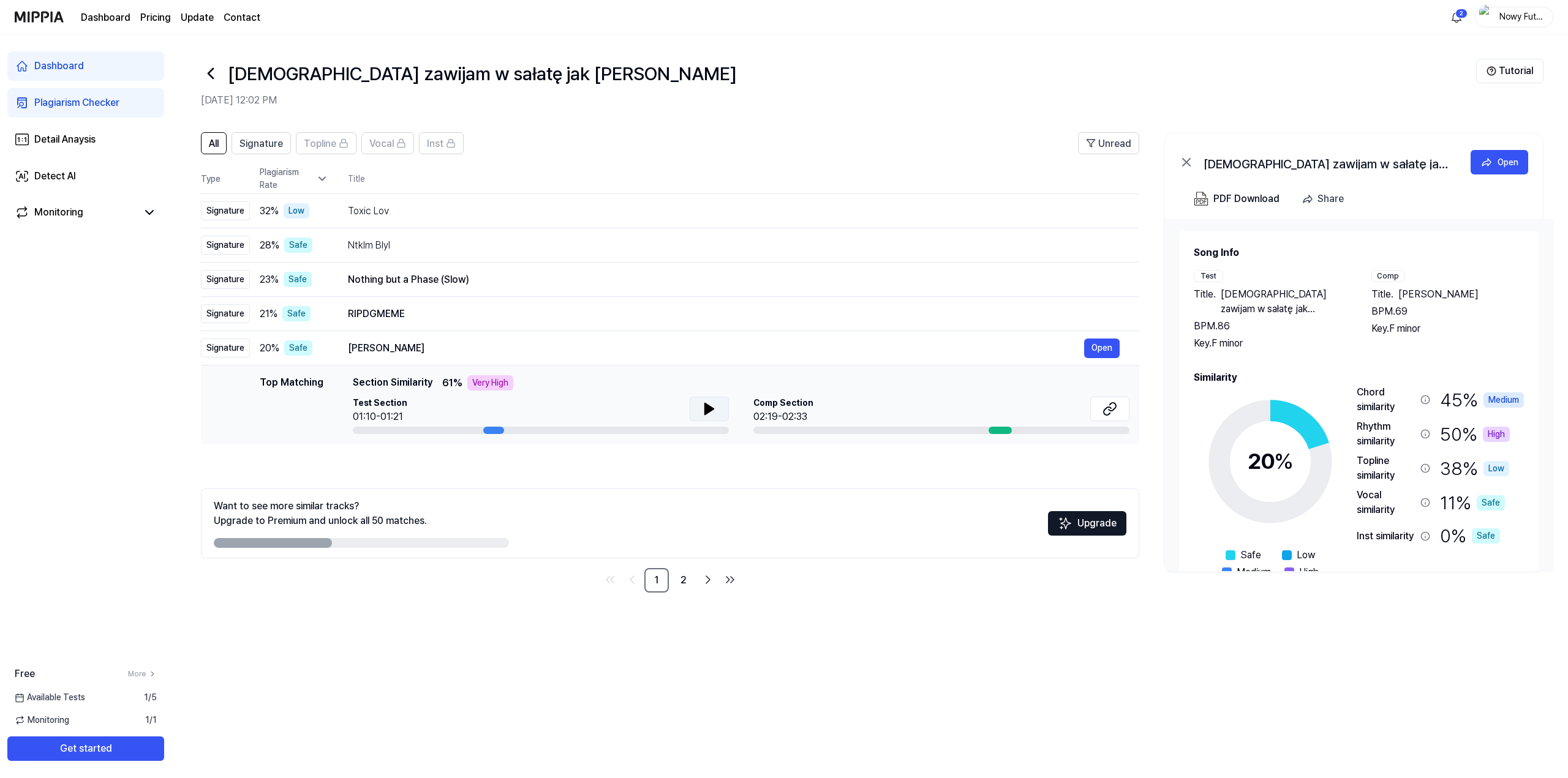
click at [702, 408] on icon at bounding box center [709, 408] width 15 height 15
click at [247, 143] on span "Signature" at bounding box center [260, 144] width 43 height 15
click at [217, 76] on icon at bounding box center [211, 73] width 19 height 19
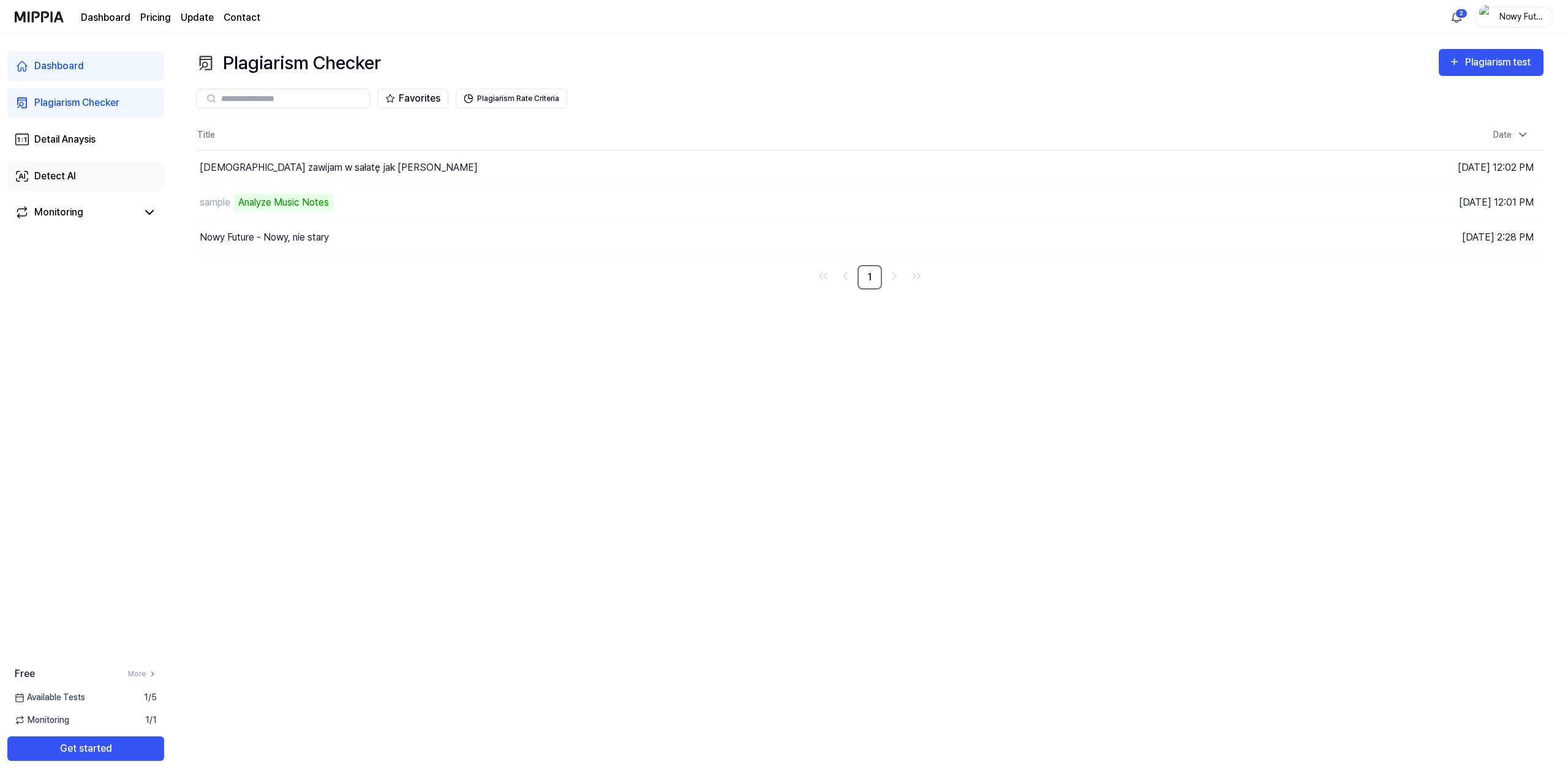
click at [86, 168] on link "Detect AI" at bounding box center [86, 176] width 157 height 29
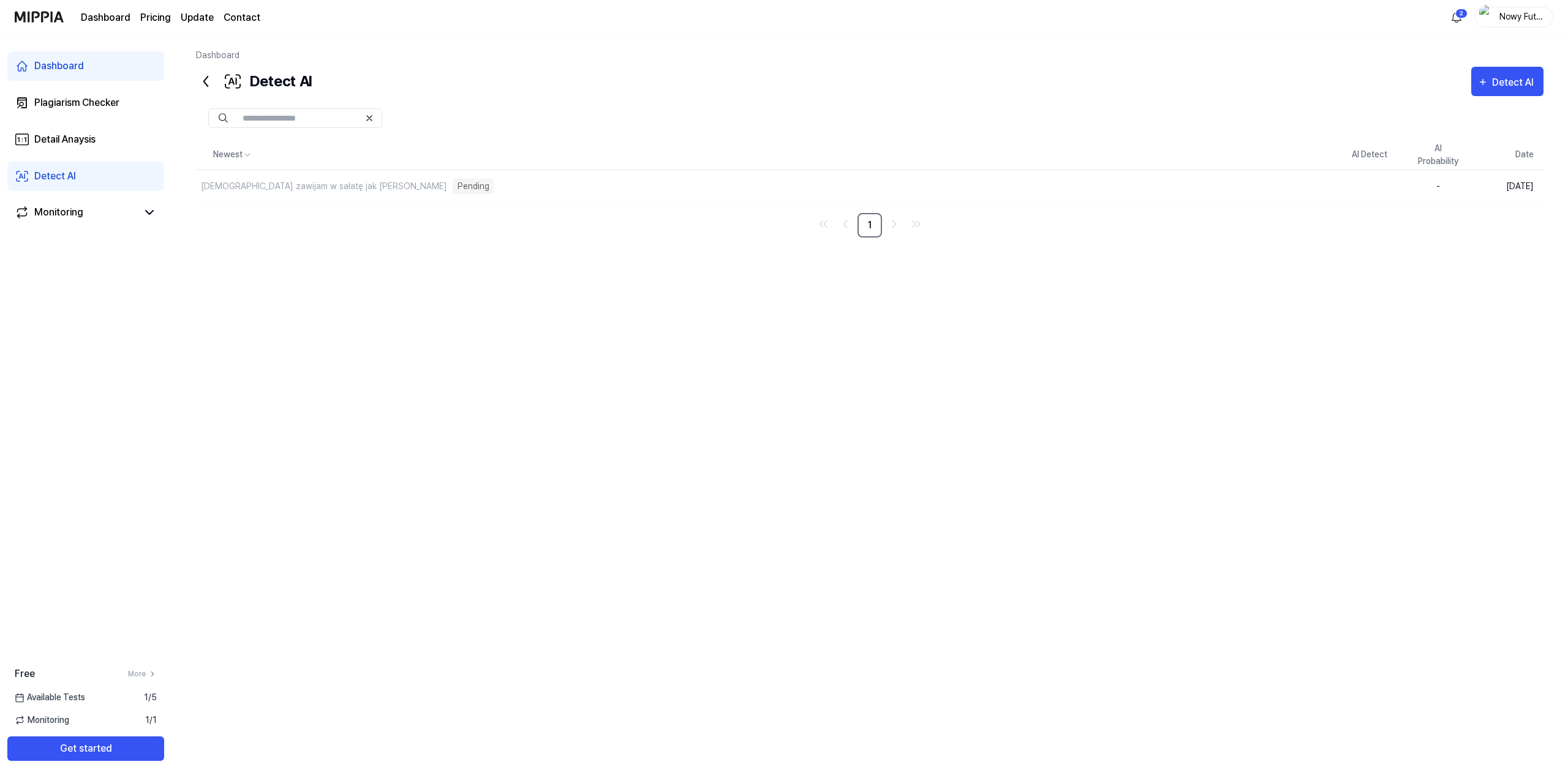
click at [75, 179] on div "Detect AI" at bounding box center [55, 176] width 41 height 15
click at [71, 131] on link "Detail Anaysis" at bounding box center [86, 139] width 157 height 29
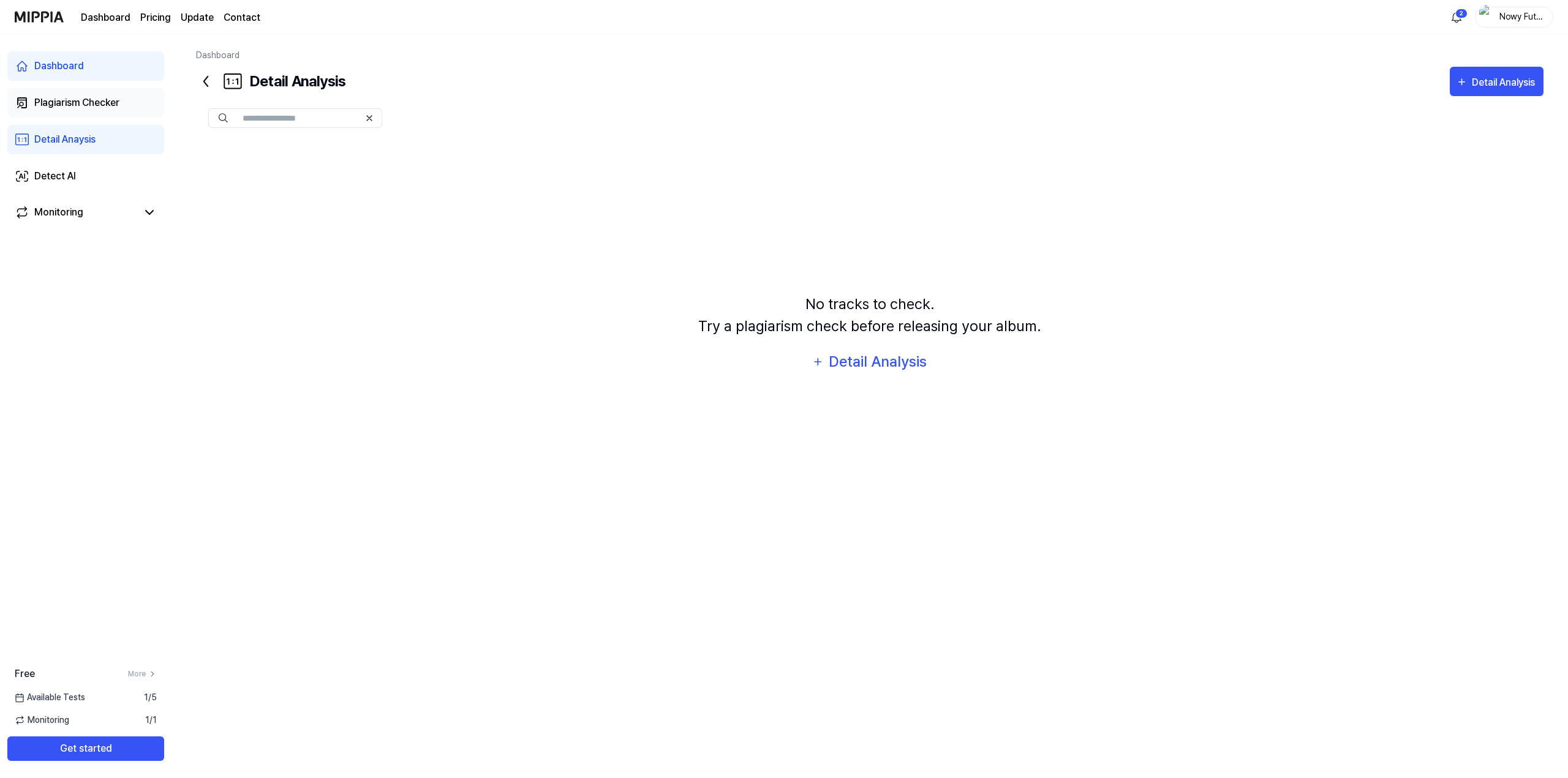
click at [106, 115] on link "Plagiarism Checker" at bounding box center [86, 102] width 157 height 29
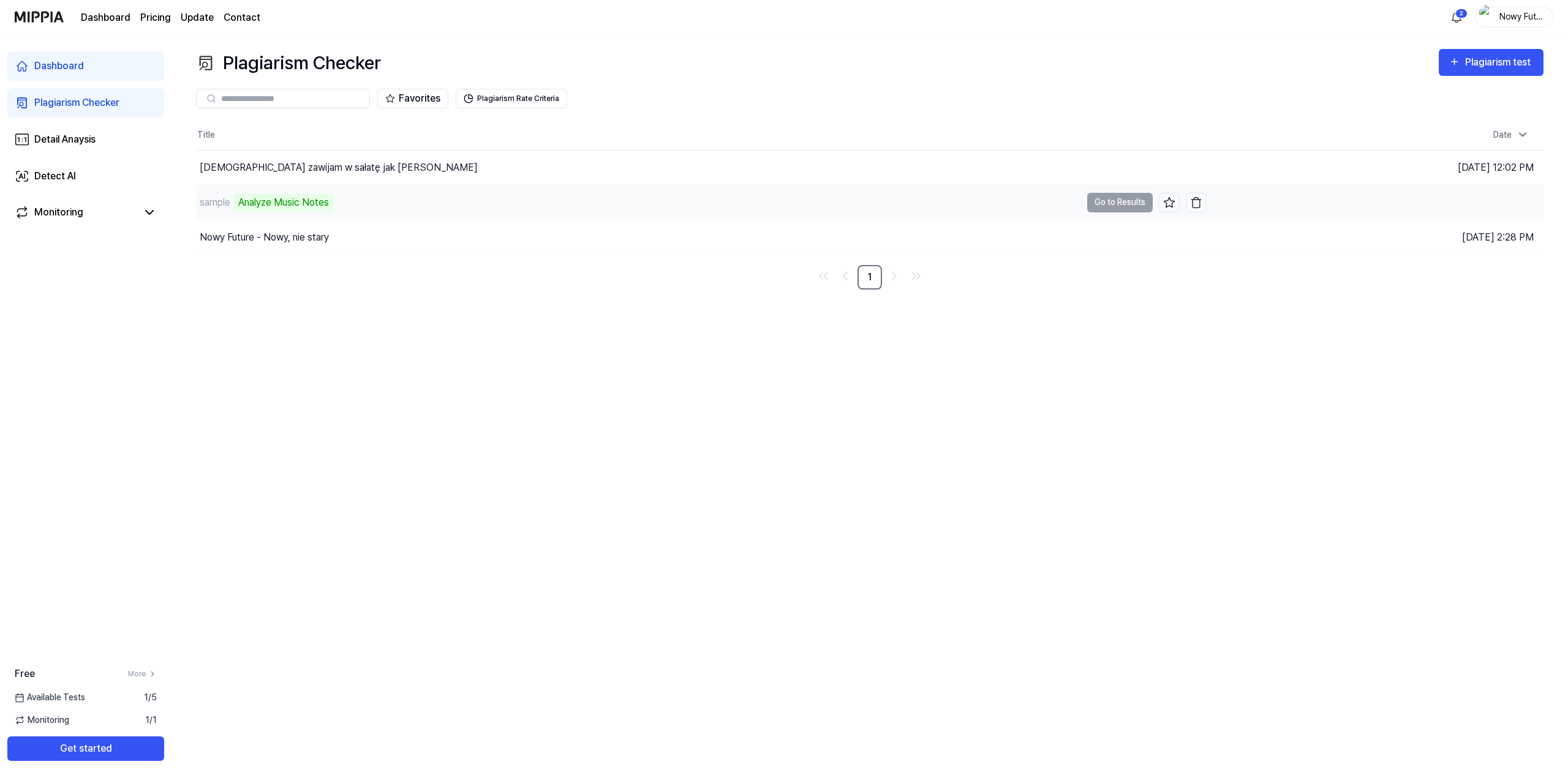
click at [376, 212] on div "sample Analyze Music Notes" at bounding box center [638, 202] width 885 height 34
click at [1294, 207] on td "Aug 28, 2025, 12:01 PM" at bounding box center [1376, 203] width 337 height 35
click at [280, 201] on div "Analyze Music Notes" at bounding box center [284, 202] width 101 height 17
click at [206, 203] on div "sample" at bounding box center [214, 202] width 31 height 15
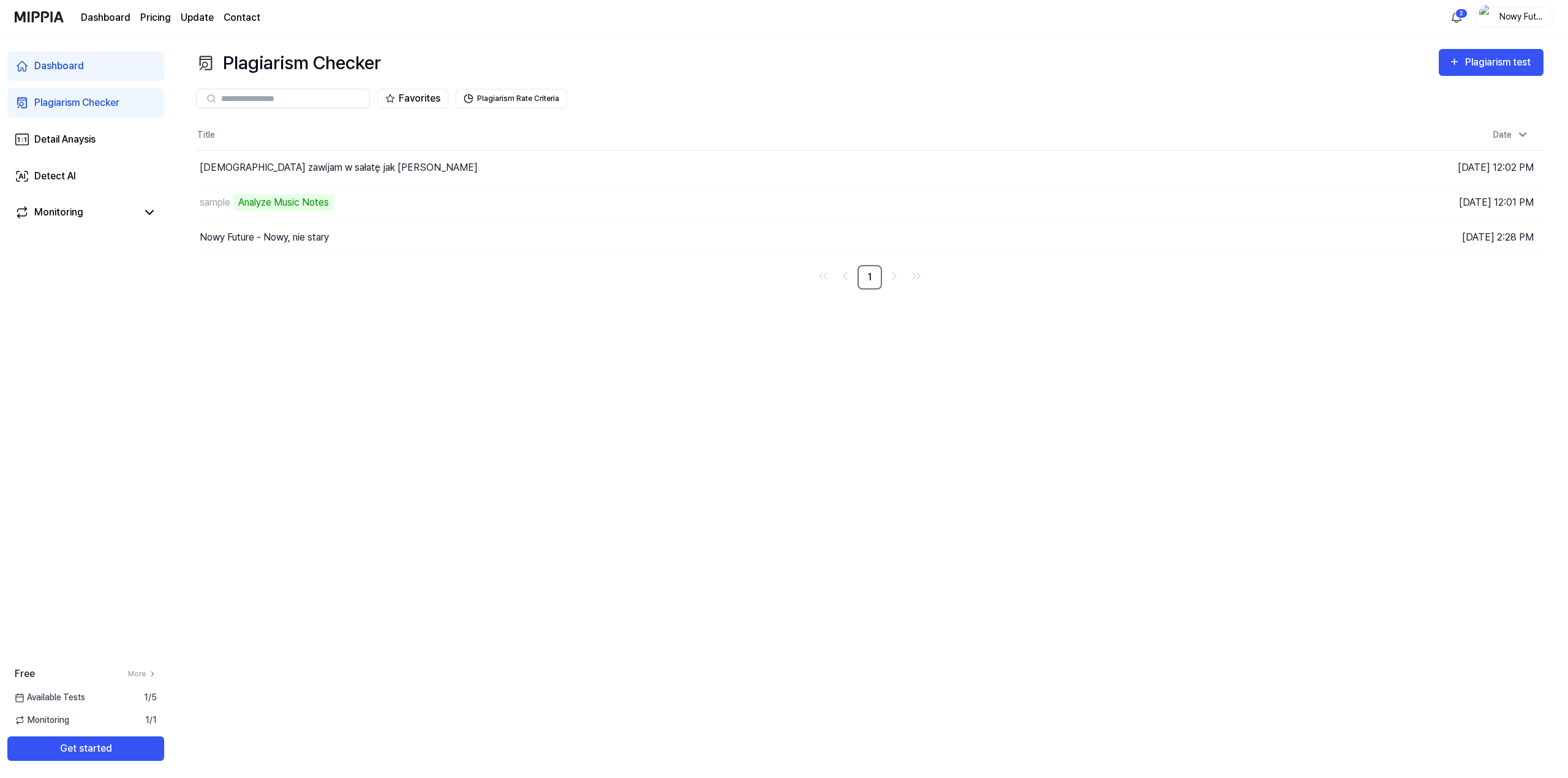
click at [61, 58] on link "Dashboard" at bounding box center [86, 65] width 157 height 29
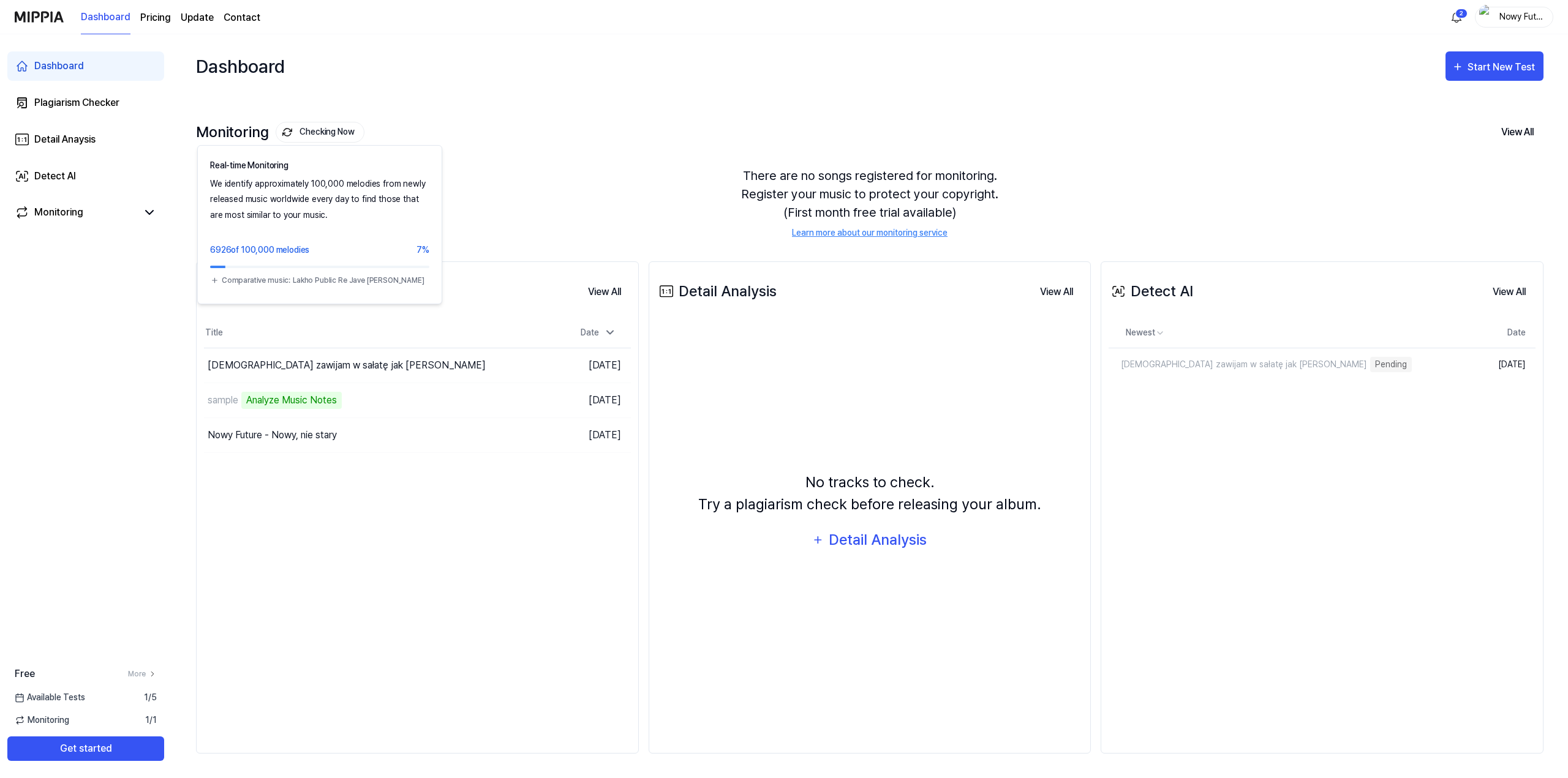
click at [330, 131] on button "Checking Now" at bounding box center [319, 132] width 89 height 21
click at [280, 131] on button "Checking Now" at bounding box center [319, 132] width 89 height 21
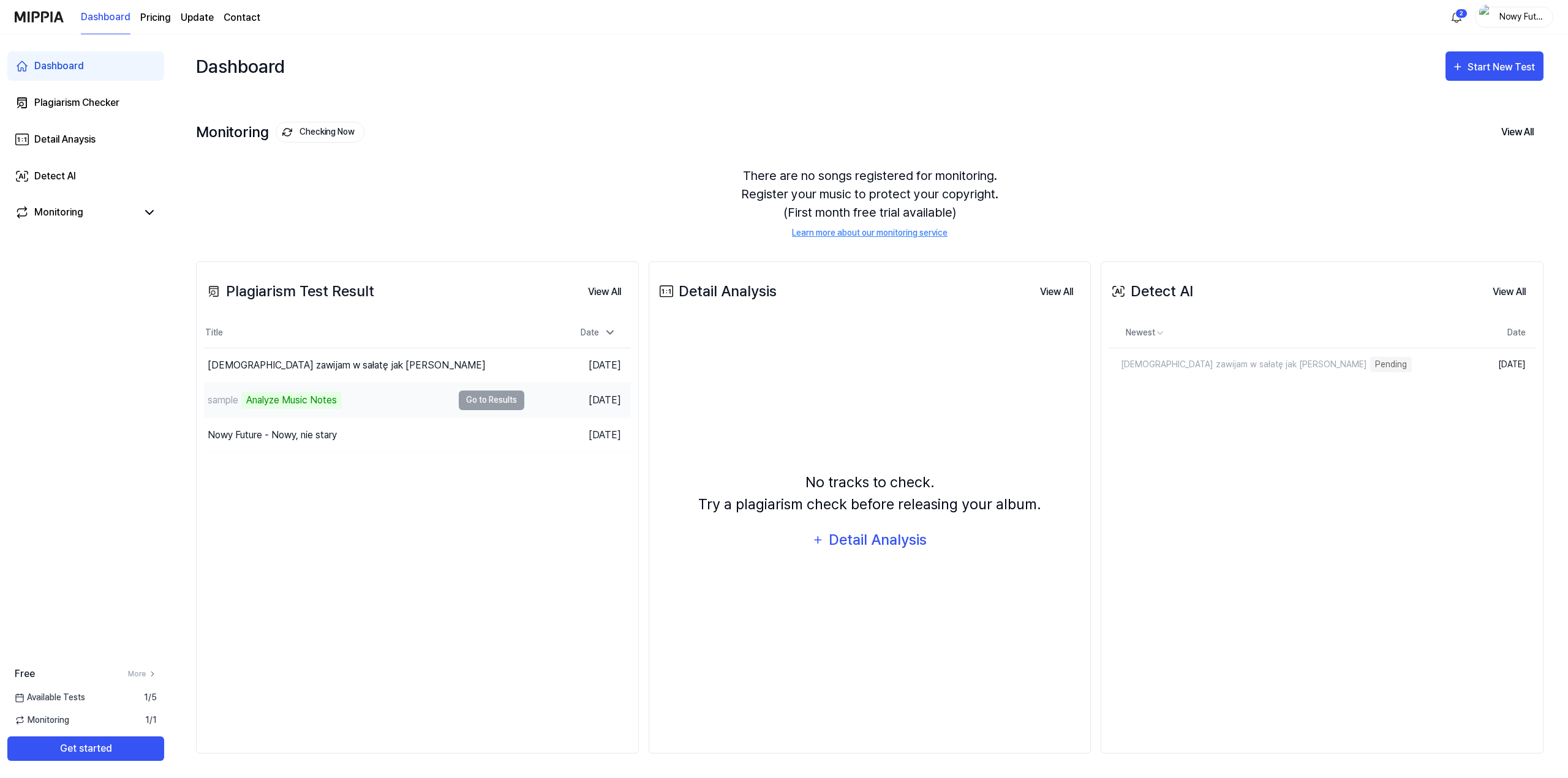
click at [488, 400] on td "sample Analyze Music Notes Go to Results" at bounding box center [364, 400] width 320 height 34
click at [488, 400] on td "sample Analyze Music Notes Go to Results" at bounding box center [364, 400] width 320 height 34
click at [667, 289] on icon at bounding box center [666, 291] width 15 height 15
click at [47, 146] on div "Detail Anaysis" at bounding box center [64, 139] width 61 height 15
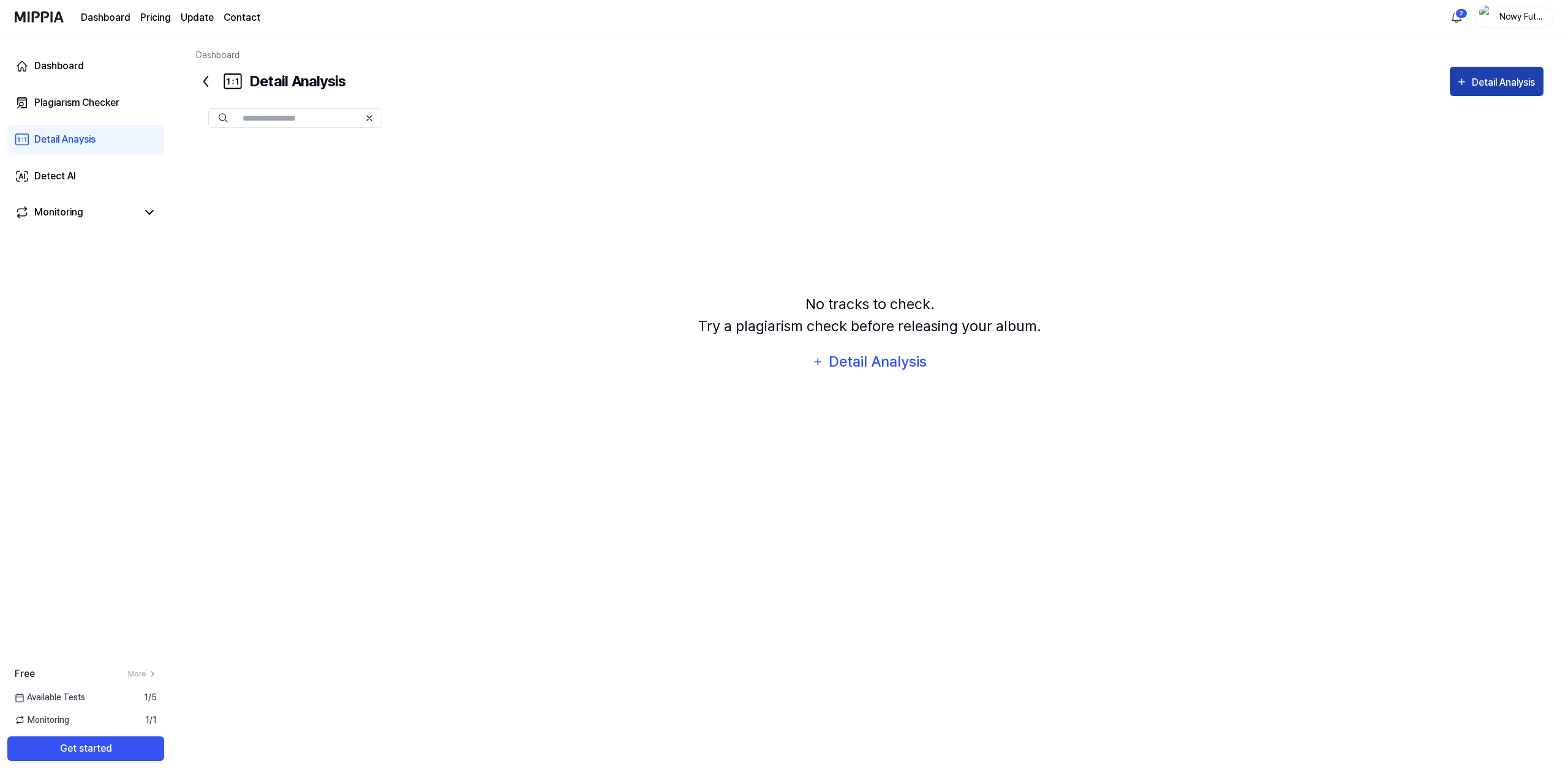
click at [1513, 84] on div "Detail Analysis" at bounding box center [1504, 83] width 66 height 16
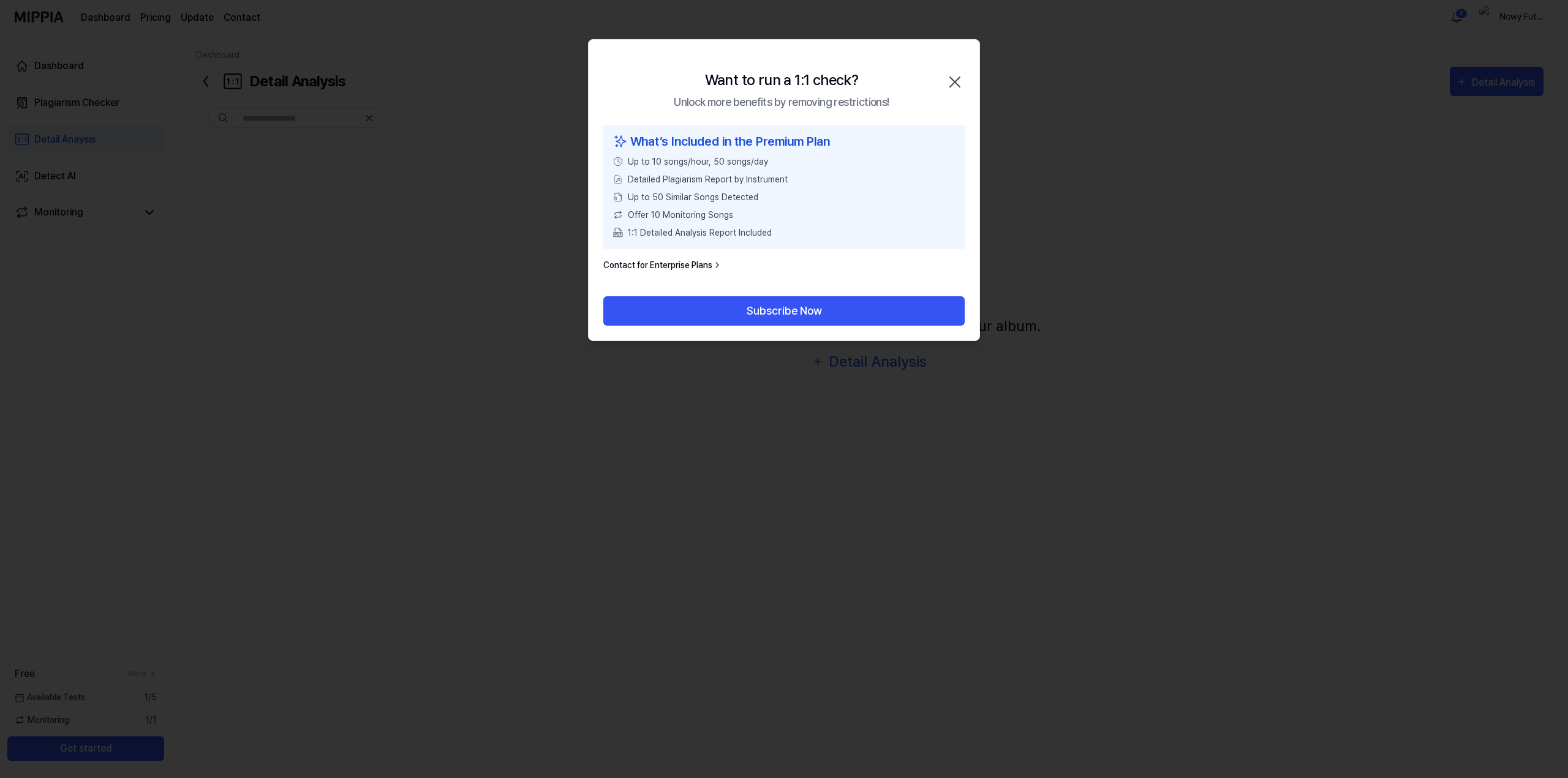
click at [956, 78] on icon "button" at bounding box center [955, 82] width 19 height 19
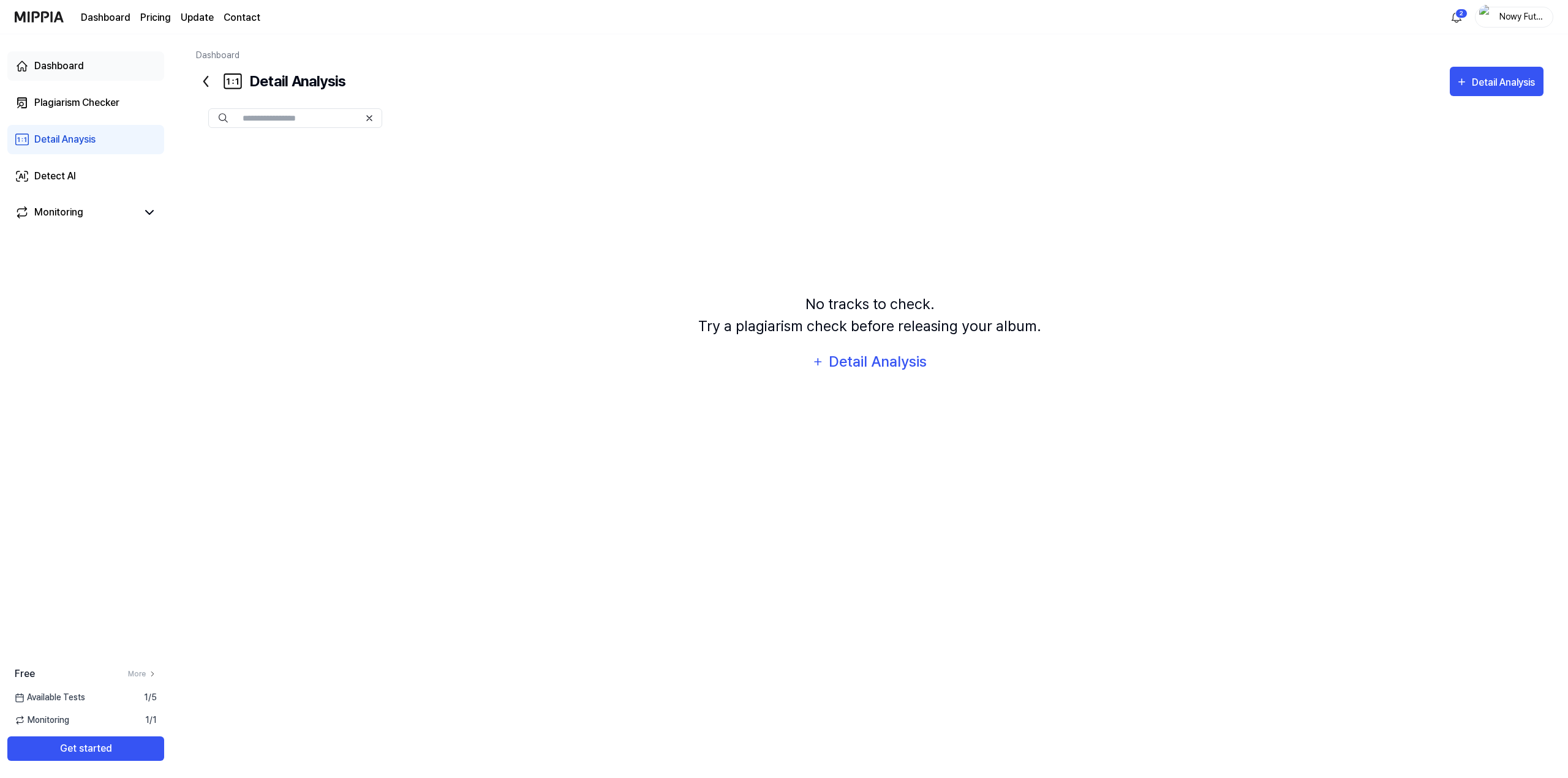
click at [80, 77] on link "Dashboard" at bounding box center [86, 65] width 157 height 29
